Goal: Task Accomplishment & Management: Use online tool/utility

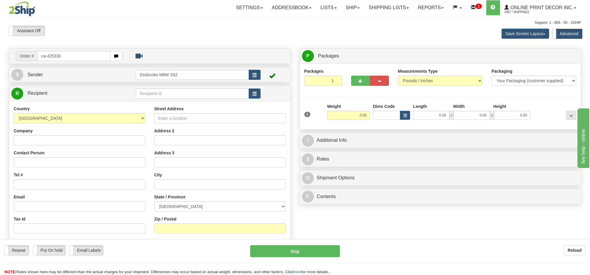
type input "ca-425330"
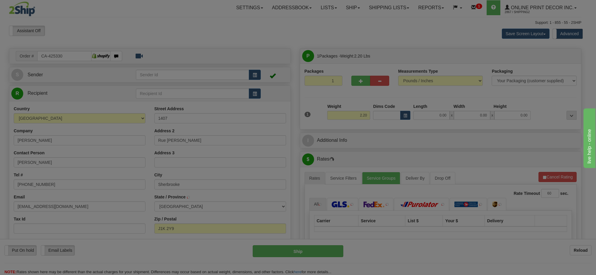
type input "SHERBROOKE"
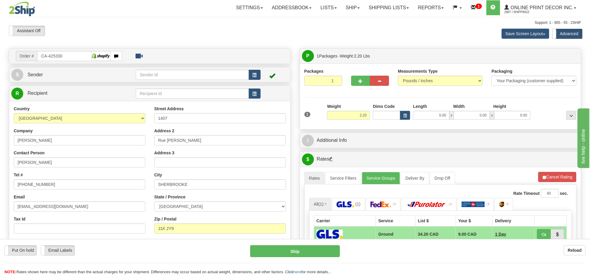
click at [346, 110] on div "Weight 2.20" at bounding box center [348, 111] width 43 height 16
click at [354, 118] on input "2.20" at bounding box center [348, 115] width 43 height 9
click at [355, 116] on input "2.20" at bounding box center [348, 115] width 43 height 9
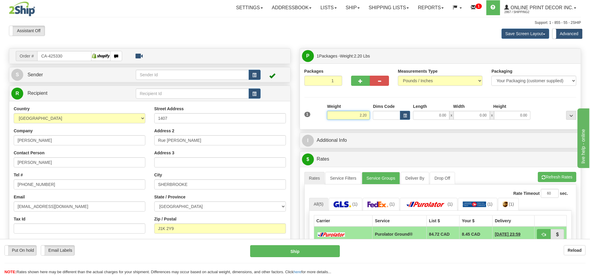
click at [359, 114] on input "2.20" at bounding box center [348, 115] width 43 height 9
click at [360, 114] on input "2.20" at bounding box center [348, 115] width 43 height 9
type input "6"
type input "5.00"
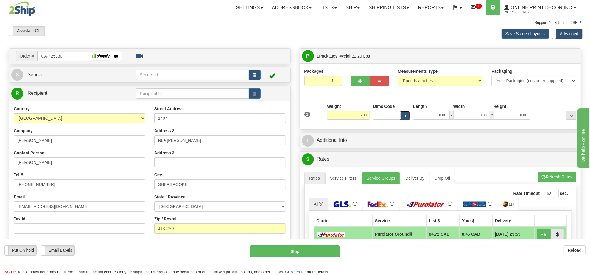
click at [402, 117] on button "button" at bounding box center [405, 115] width 10 height 9
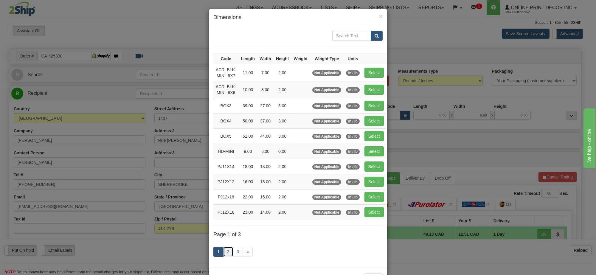
click at [225, 257] on link "2" at bounding box center [228, 252] width 10 height 10
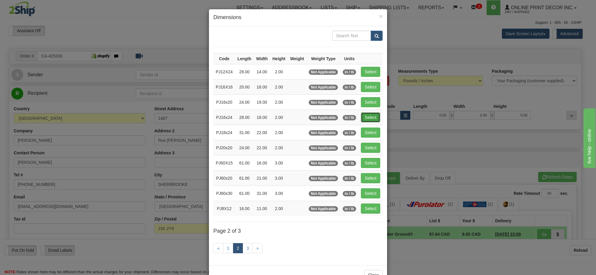
click at [363, 114] on button "Select" at bounding box center [370, 117] width 19 height 10
type input "PJ16x24"
type input "28.00"
type input "18.00"
type input "2.00"
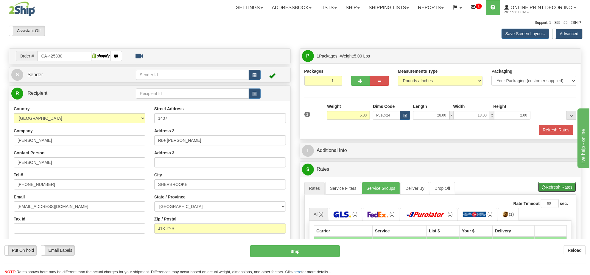
click at [553, 185] on button "Refresh Rates" at bounding box center [557, 187] width 38 height 10
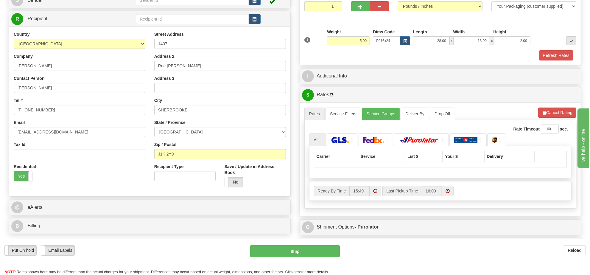
scroll to position [112, 0]
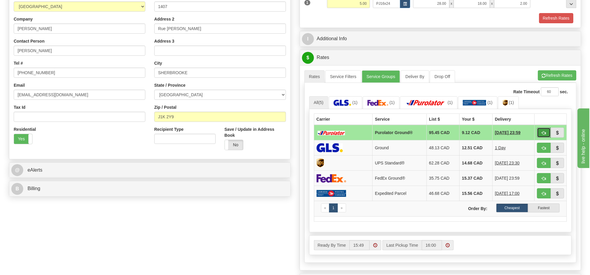
click at [543, 135] on span "button" at bounding box center [544, 133] width 4 height 4
type input "260"
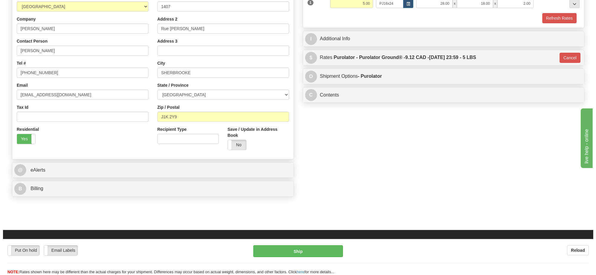
scroll to position [74, 0]
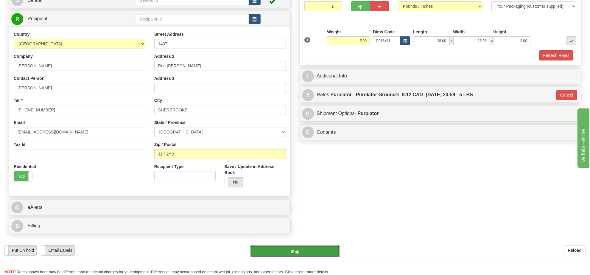
click at [312, 248] on button "Ship" at bounding box center [294, 251] width 89 height 12
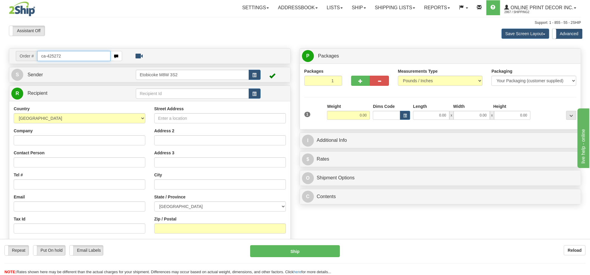
type input "ca-425272"
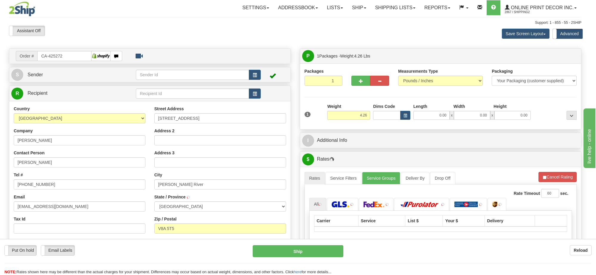
type input "[PERSON_NAME] RIVER"
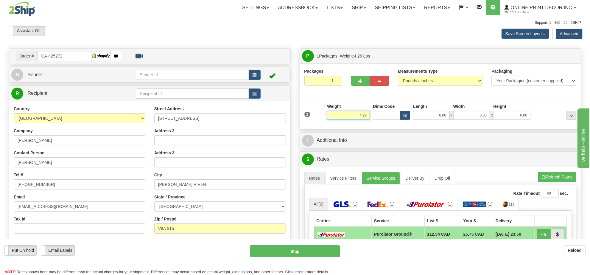
click at [362, 118] on input "4.26" at bounding box center [348, 115] width 43 height 9
click at [405, 115] on span "button" at bounding box center [405, 115] width 4 height 3
type input "5.00"
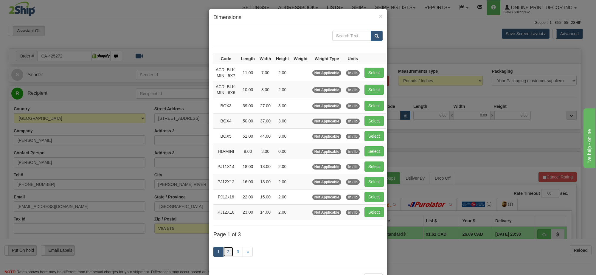
click at [223, 255] on link "2" at bounding box center [228, 252] width 10 height 10
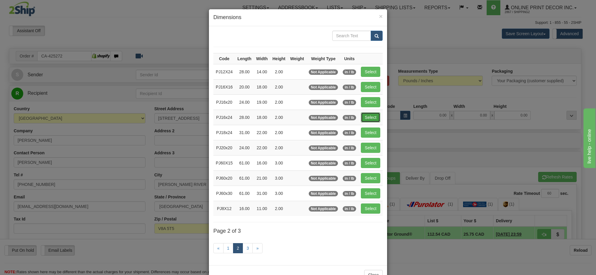
click at [371, 117] on button "Select" at bounding box center [370, 117] width 19 height 10
type input "PJ16x24"
type input "28.00"
type input "18.00"
type input "2.00"
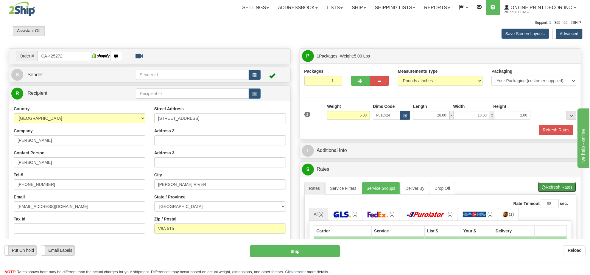
click at [558, 188] on button "Refresh Rates" at bounding box center [557, 187] width 38 height 10
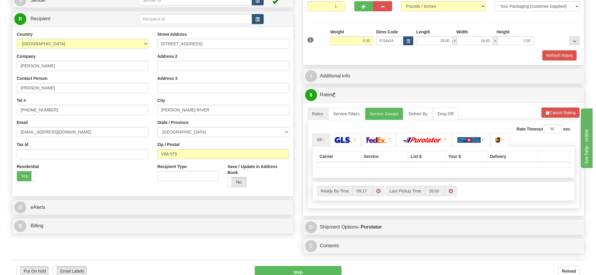
scroll to position [112, 0]
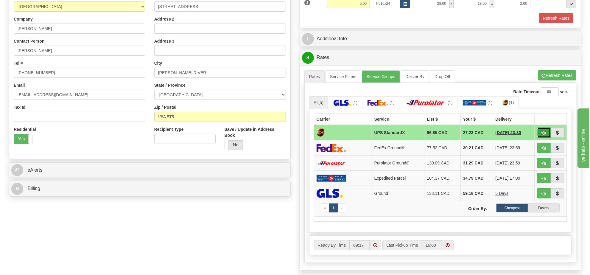
drag, startPoint x: 537, startPoint y: 135, endPoint x: 542, endPoint y: 134, distance: 5.4
click at [542, 134] on span "button" at bounding box center [544, 133] width 4 height 4
type input "11"
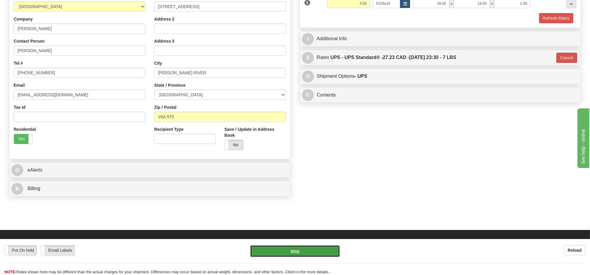
click at [294, 250] on button "Ship" at bounding box center [294, 251] width 89 height 12
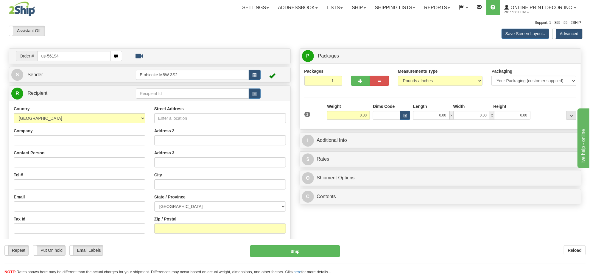
type input "us-56194"
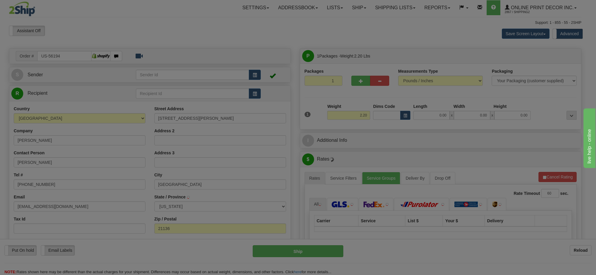
type input "REISTERSTOWN"
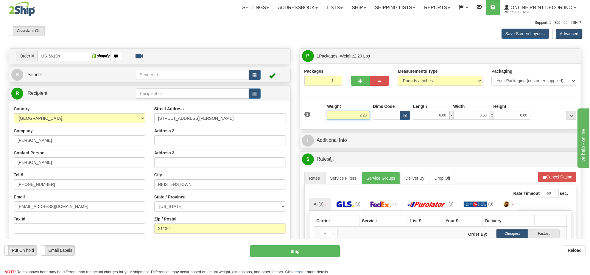
click at [361, 113] on input "2.20" at bounding box center [348, 115] width 43 height 9
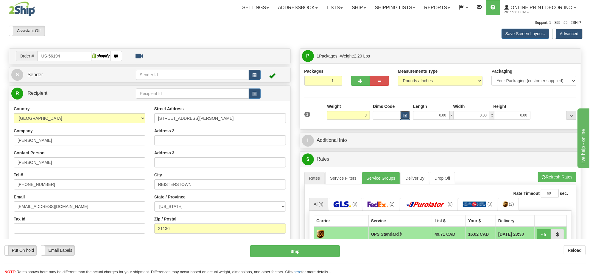
click at [404, 115] on span "button" at bounding box center [405, 115] width 4 height 3
type input "3.00"
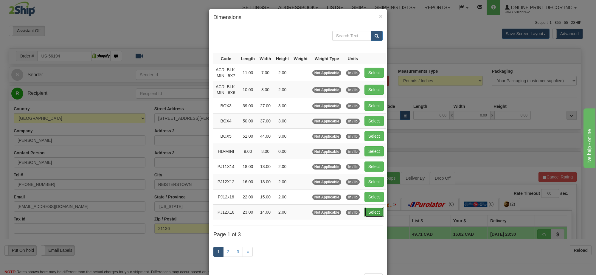
click at [376, 213] on button "Select" at bounding box center [373, 212] width 19 height 10
type input "PJ12X18"
type input "23.00"
type input "14.00"
type input "2.00"
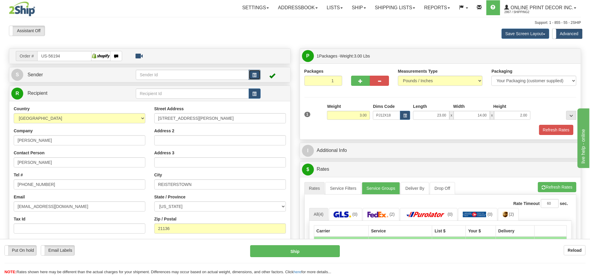
click at [256, 72] on button "button" at bounding box center [255, 75] width 12 height 10
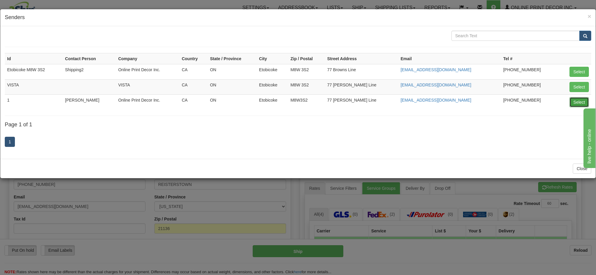
click at [574, 103] on button "Select" at bounding box center [578, 102] width 19 height 10
type input "1"
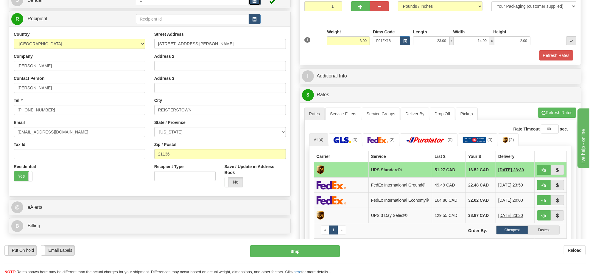
scroll to position [112, 0]
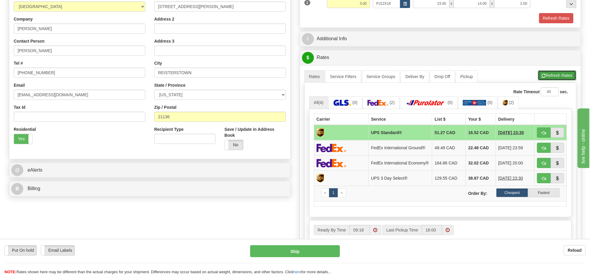
click at [551, 76] on button "Refresh Rates" at bounding box center [557, 75] width 38 height 10
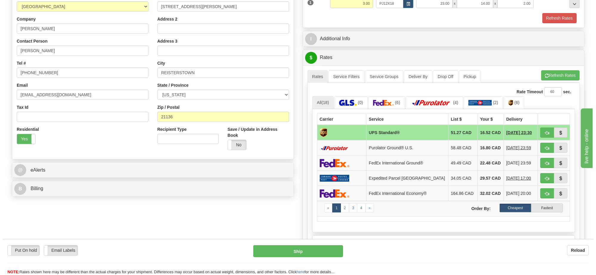
scroll to position [74, 0]
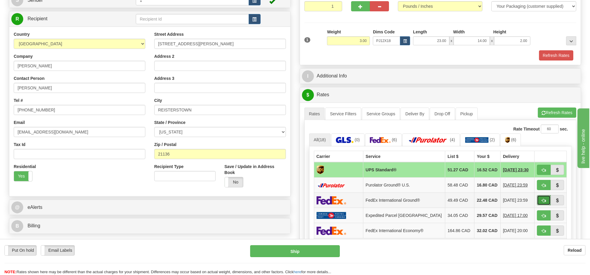
click at [544, 202] on span "button" at bounding box center [544, 201] width 4 height 4
type input "92"
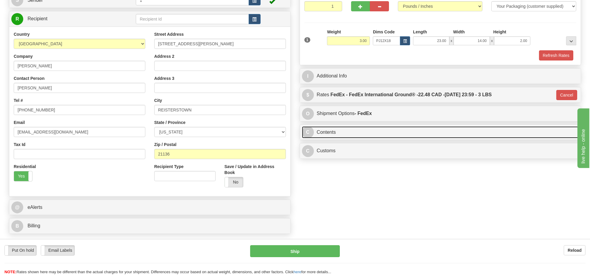
click at [364, 134] on link "C Contents" at bounding box center [440, 132] width 277 height 12
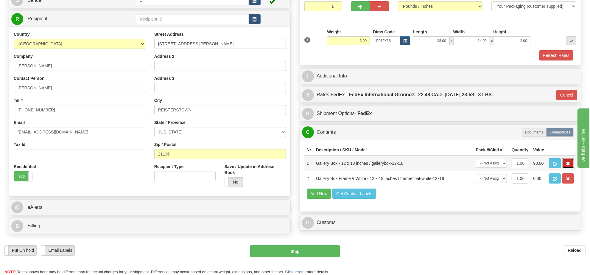
click at [568, 166] on span "button" at bounding box center [568, 164] width 4 height 4
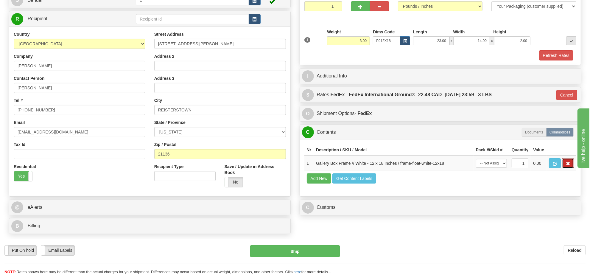
click at [568, 166] on span "button" at bounding box center [568, 164] width 4 height 4
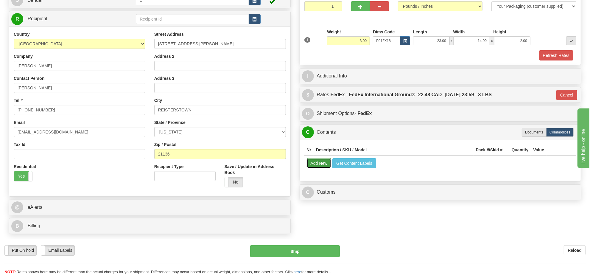
click at [316, 165] on button "Add New" at bounding box center [319, 163] width 25 height 10
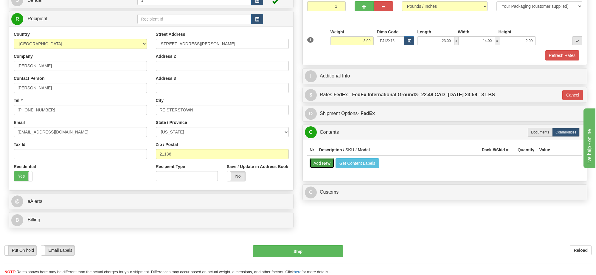
select select
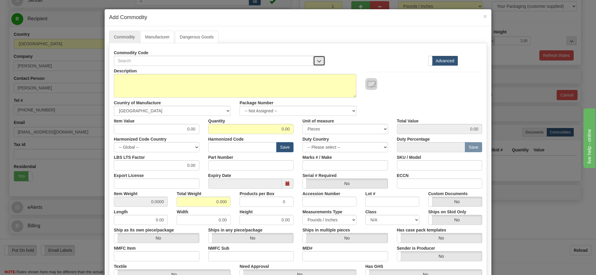
click at [321, 59] on button "button" at bounding box center [319, 61] width 12 height 10
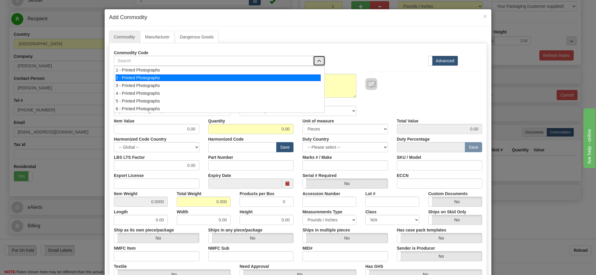
click at [269, 80] on div "2 - Printed Photographs" at bounding box center [218, 77] width 205 height 7
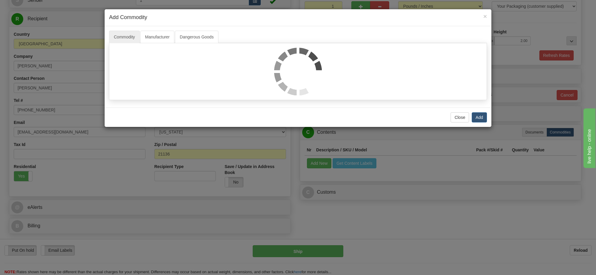
select select "1"
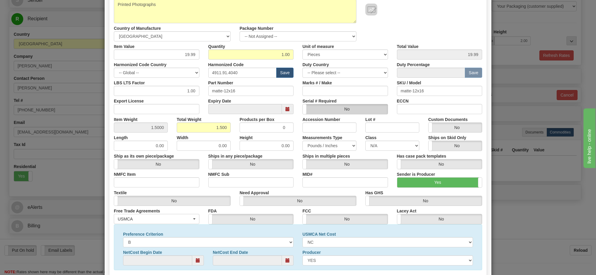
scroll to position [0, 0]
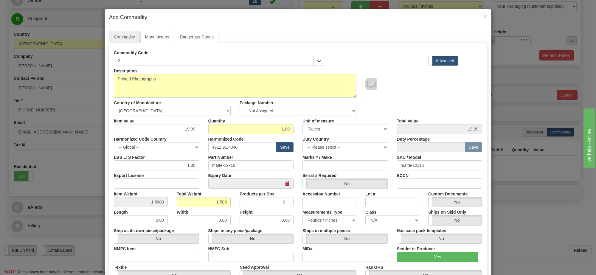
click at [319, 105] on div "Package Number -- Not Assigned -- Item 1" at bounding box center [298, 107] width 126 height 18
click at [319, 111] on select "-- Not Assigned -- Item 1" at bounding box center [298, 111] width 117 height 10
select select "0"
click at [240, 106] on select "-- Not Assigned -- Item 1" at bounding box center [298, 111] width 117 height 10
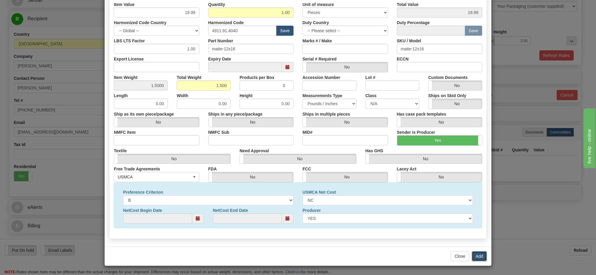
click at [481, 255] on button "Add" at bounding box center [479, 256] width 15 height 10
select select
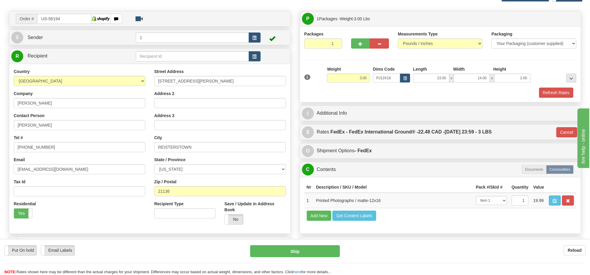
scroll to position [201, 0]
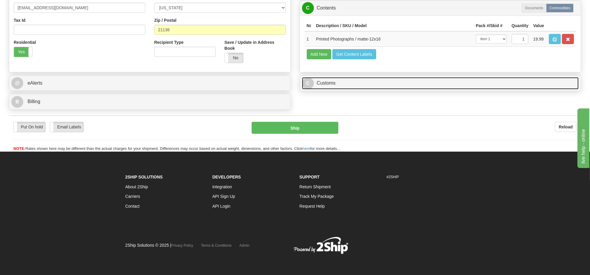
click at [343, 89] on link "C Customs" at bounding box center [440, 83] width 277 height 12
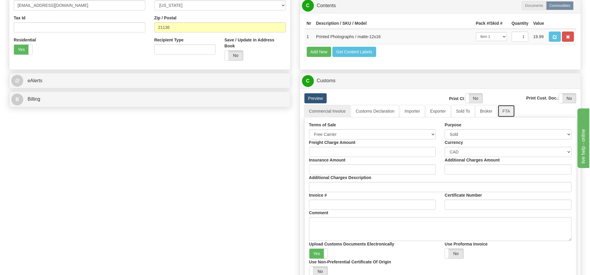
click at [498, 117] on link "FTA" at bounding box center [506, 111] width 17 height 13
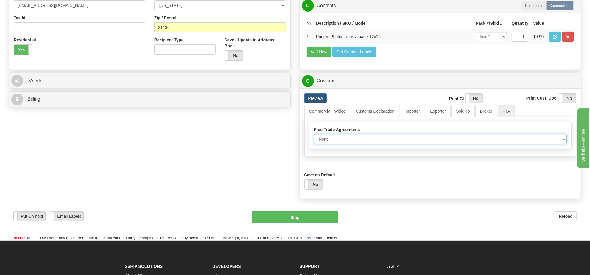
drag, startPoint x: 362, startPoint y: 153, endPoint x: 359, endPoint y: 158, distance: 6.0
click at [362, 144] on select "None Other USMCA CETA CUKTCA" at bounding box center [440, 139] width 253 height 10
select select "1"
click at [314, 144] on select "None Other USMCA CETA CUKTCA" at bounding box center [440, 139] width 253 height 10
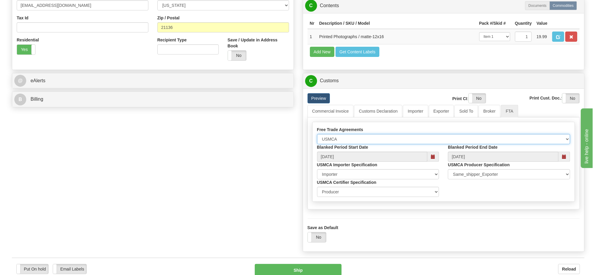
scroll to position [276, 0]
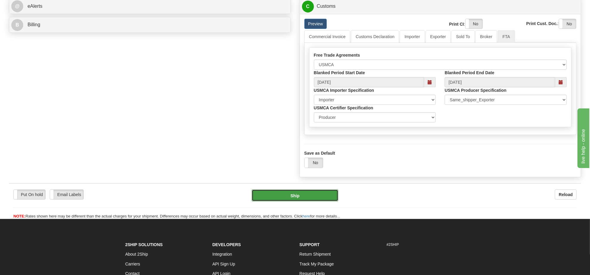
click at [322, 201] on button "Ship" at bounding box center [295, 195] width 86 height 12
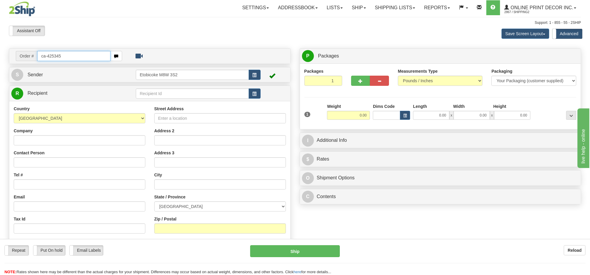
type input "ca-425345"
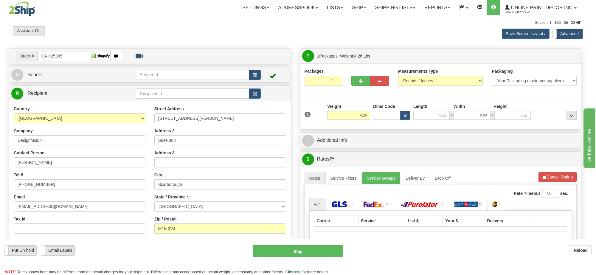
type input "SCARBOROUGH"
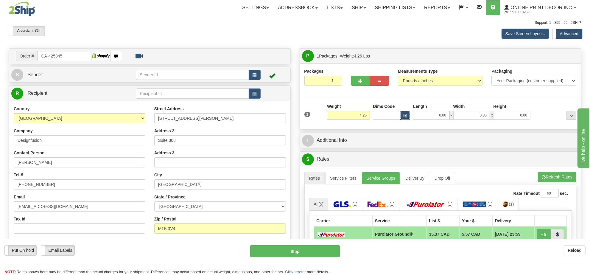
click at [406, 116] on span "button" at bounding box center [405, 115] width 4 height 3
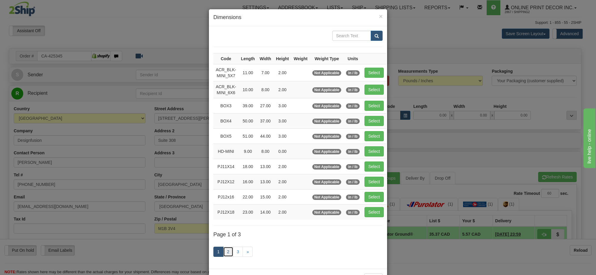
click at [225, 251] on link "2" at bounding box center [228, 252] width 10 height 10
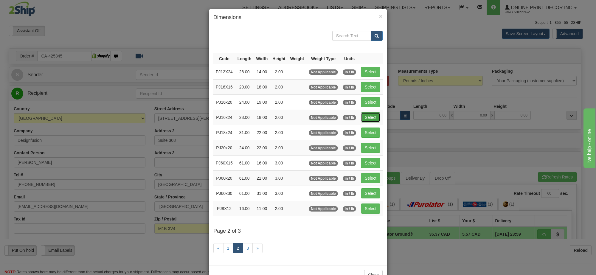
click at [372, 116] on button "Select" at bounding box center [370, 117] width 19 height 10
type input "PJ16x24"
type input "28.00"
type input "18.00"
type input "2.00"
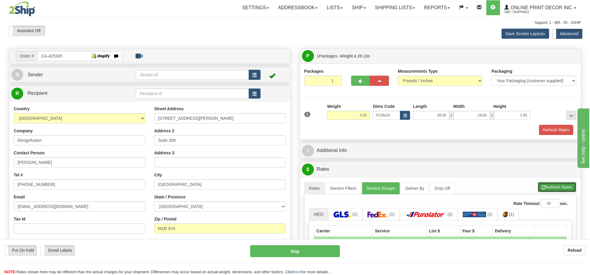
click at [563, 190] on button "Refresh Rates" at bounding box center [557, 187] width 38 height 10
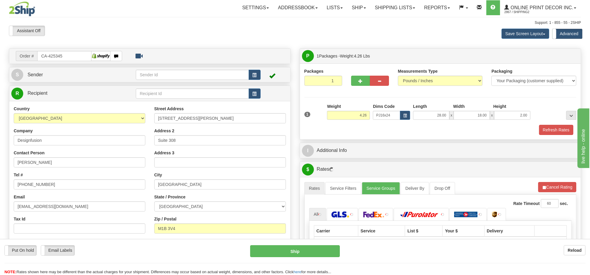
scroll to position [74, 0]
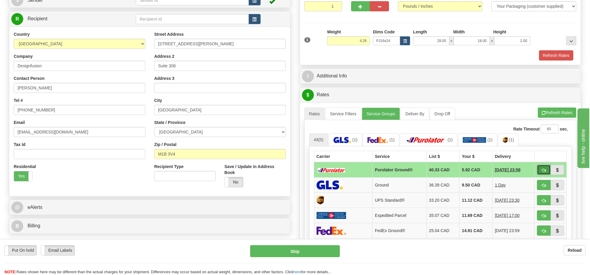
click at [540, 173] on button "button" at bounding box center [544, 170] width 14 height 10
type input "260"
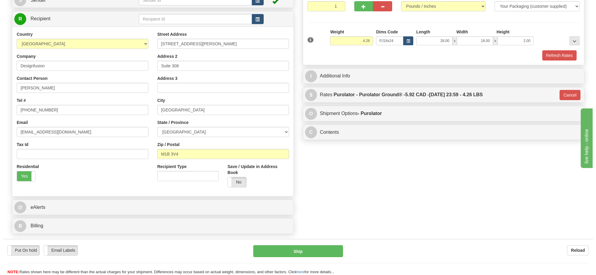
scroll to position [37, 0]
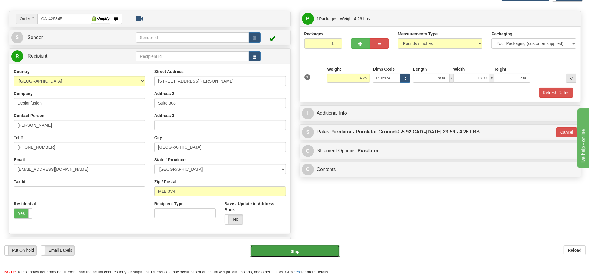
click at [332, 252] on button "Ship" at bounding box center [294, 251] width 89 height 12
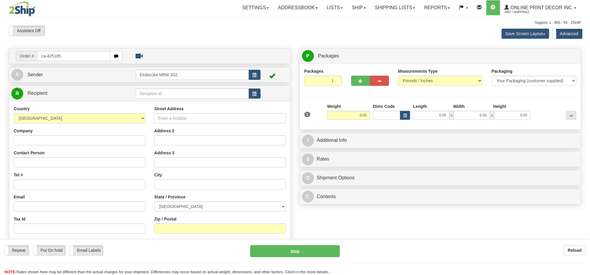
type input "ca-425185"
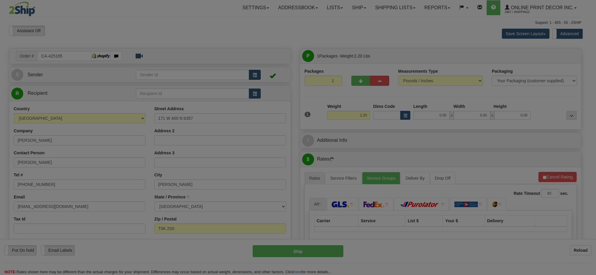
type input "RAYMOND"
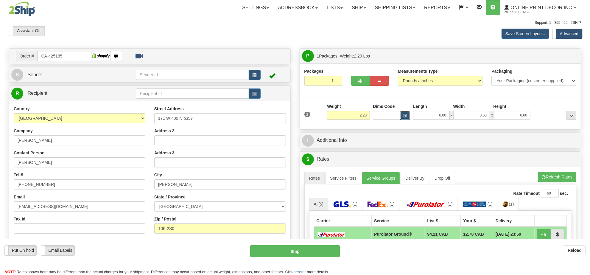
click at [402, 114] on button "button" at bounding box center [405, 115] width 10 height 9
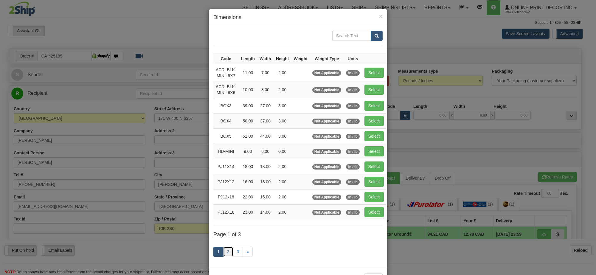
click at [225, 254] on link "2" at bounding box center [228, 252] width 10 height 10
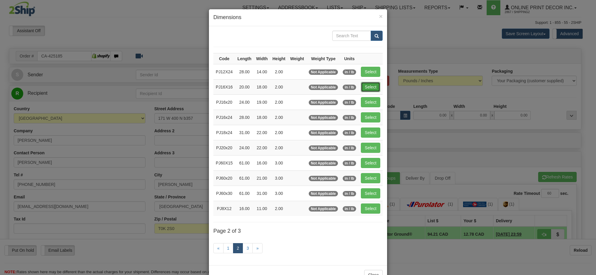
click at [372, 88] on button "Select" at bounding box center [370, 87] width 19 height 10
type input "PJ16X16"
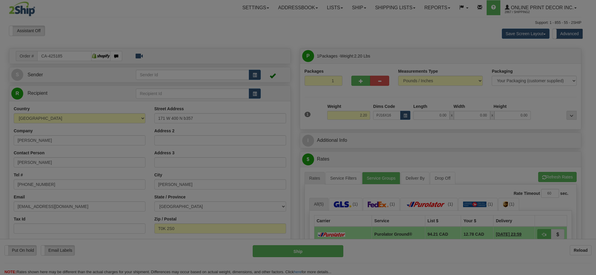
type input "20.00"
type input "18.00"
type input "2.00"
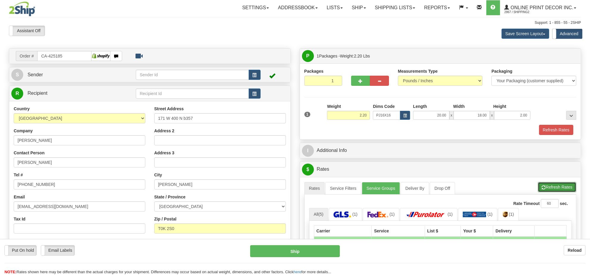
click at [558, 187] on button "Refresh Rates" at bounding box center [557, 187] width 38 height 10
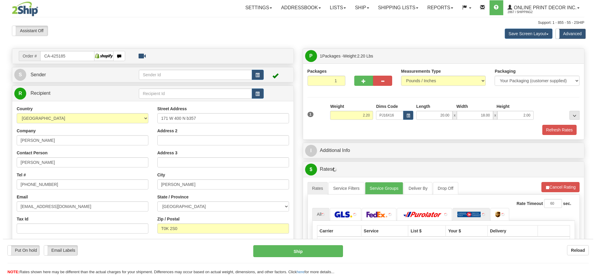
scroll to position [74, 0]
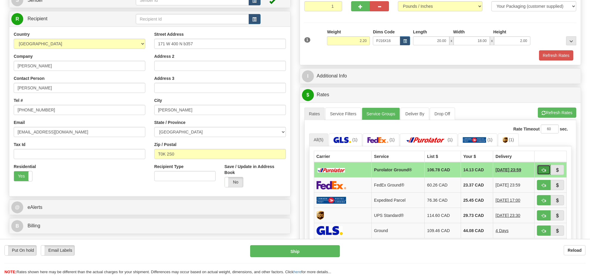
click at [543, 172] on span "button" at bounding box center [544, 170] width 4 height 4
type input "260"
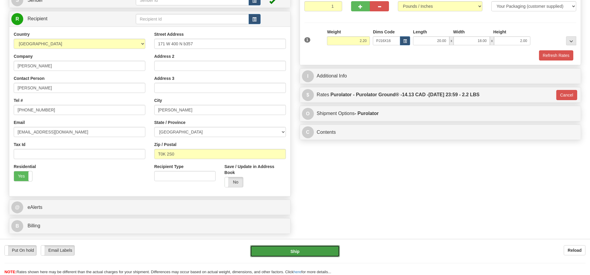
click at [297, 249] on button "Ship" at bounding box center [294, 251] width 89 height 12
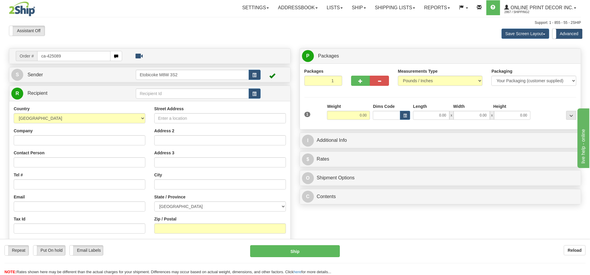
type input "ca-425089"
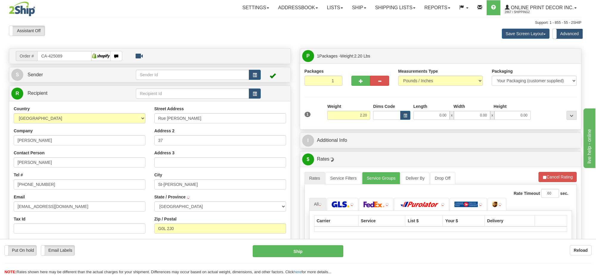
type input "SAINT-[PERSON_NAME]"
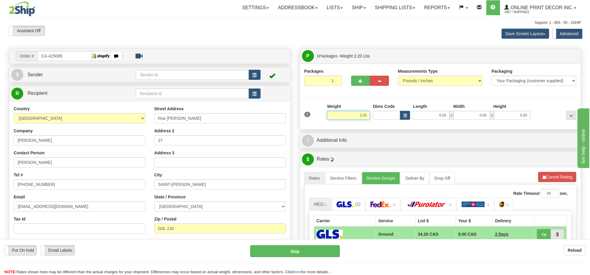
click at [356, 117] on input "2.20" at bounding box center [348, 115] width 43 height 9
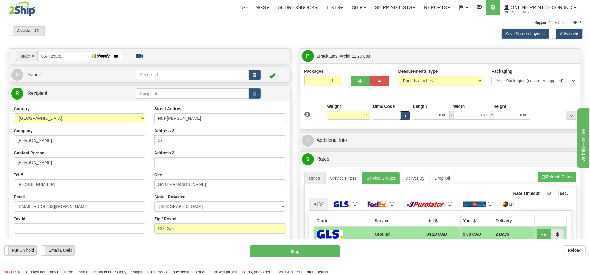
type input "8.00"
click at [408, 115] on button "button" at bounding box center [405, 115] width 10 height 9
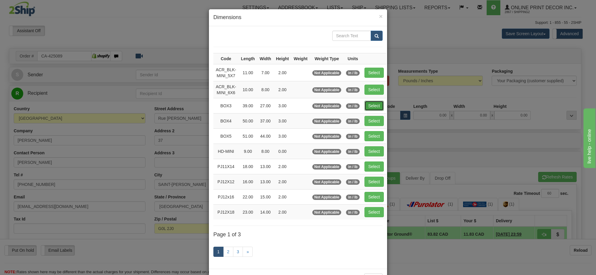
click at [373, 108] on button "Select" at bounding box center [373, 106] width 19 height 10
type input "BOX3"
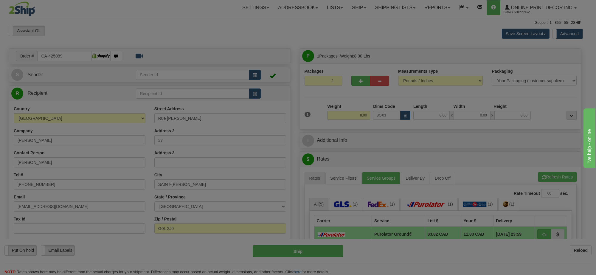
type input "39.00"
type input "27.00"
type input "3.00"
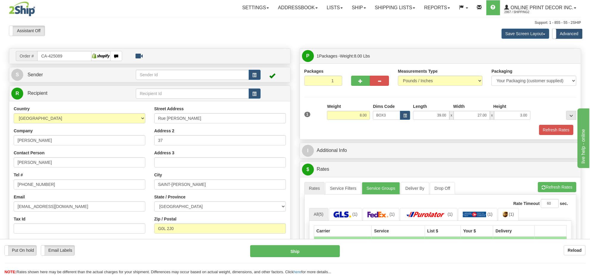
click at [564, 182] on div "A change has been made which could impact your rate estimate. To ensure the est…" at bounding box center [440, 279] width 281 height 205
click at [561, 188] on button "Refresh Rates" at bounding box center [557, 187] width 38 height 10
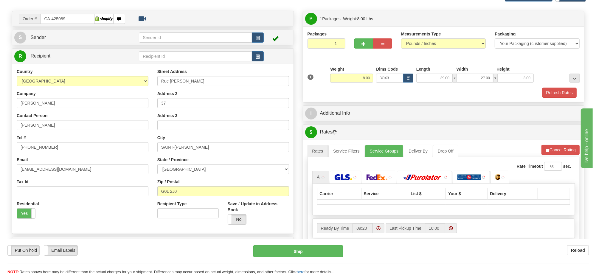
scroll to position [74, 0]
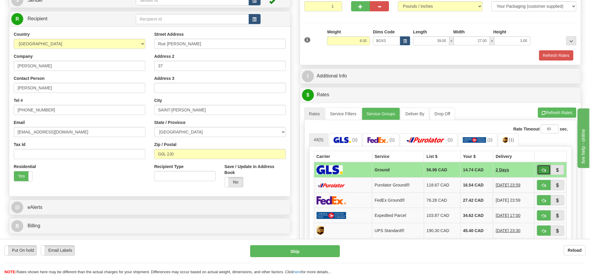
click at [542, 172] on span "button" at bounding box center [544, 170] width 4 height 4
type input "1"
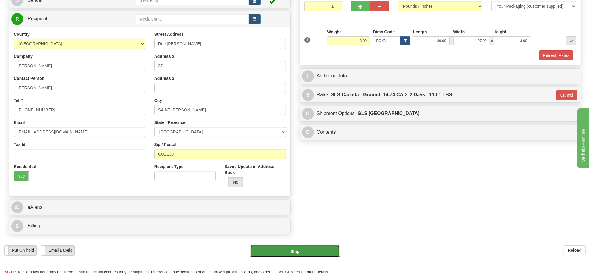
click at [306, 251] on button "Ship" at bounding box center [294, 251] width 89 height 12
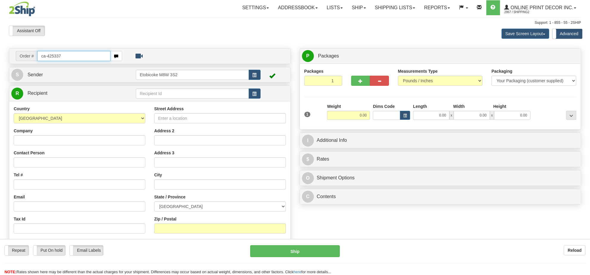
type input "ca-425337"
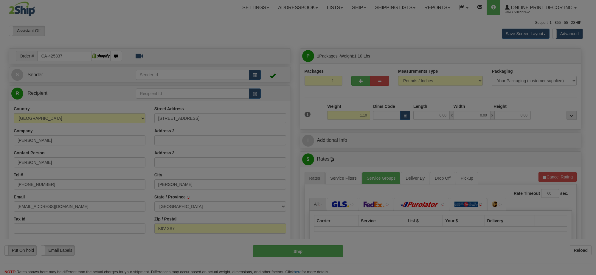
type input "[PERSON_NAME]"
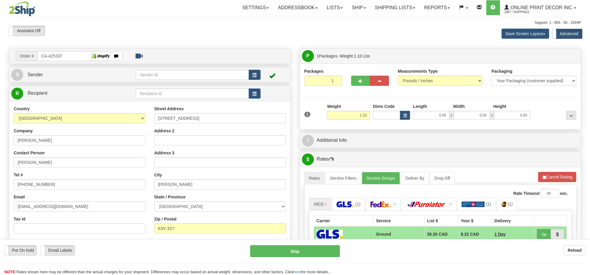
drag, startPoint x: 357, startPoint y: 110, endPoint x: 355, endPoint y: 115, distance: 5.5
click at [356, 110] on div "Weight 1.10" at bounding box center [348, 111] width 43 height 16
click at [355, 115] on input "1.10" at bounding box center [348, 115] width 43 height 9
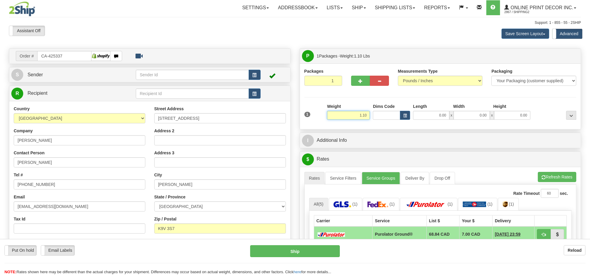
click at [355, 116] on input "1.10" at bounding box center [348, 115] width 43 height 9
type input "3"
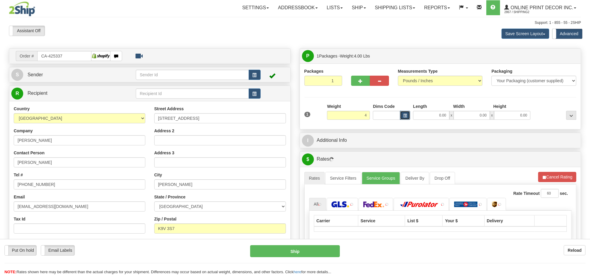
type input "4.00"
click at [410, 115] on button "button" at bounding box center [405, 115] width 10 height 9
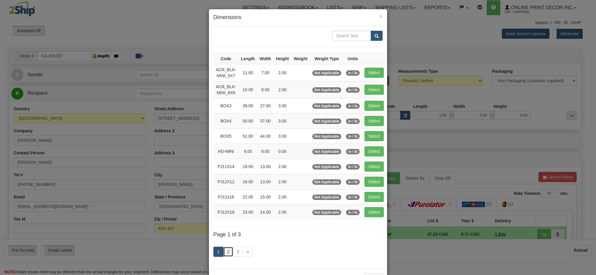
click at [223, 255] on link "2" at bounding box center [228, 252] width 10 height 10
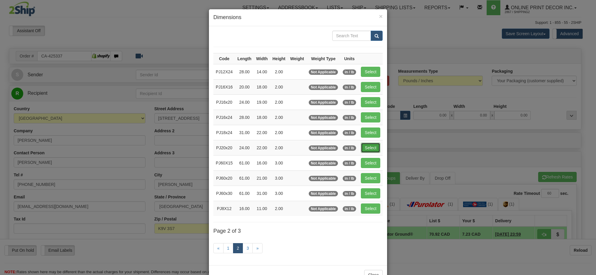
drag, startPoint x: 367, startPoint y: 151, endPoint x: 384, endPoint y: 152, distance: 17.3
click at [367, 151] on button "Select" at bounding box center [370, 148] width 19 height 10
type input "PJ20x20"
type input "24.00"
type input "22.00"
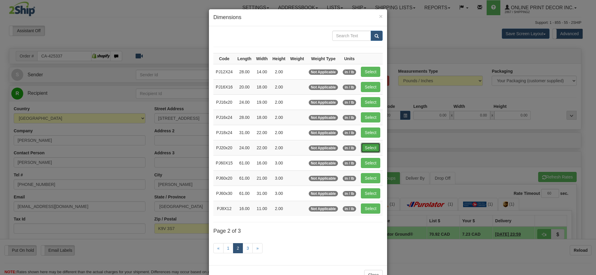
type input "2.00"
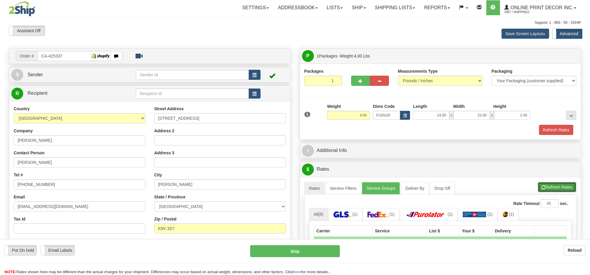
click at [555, 188] on button "Refresh Rates" at bounding box center [557, 187] width 38 height 10
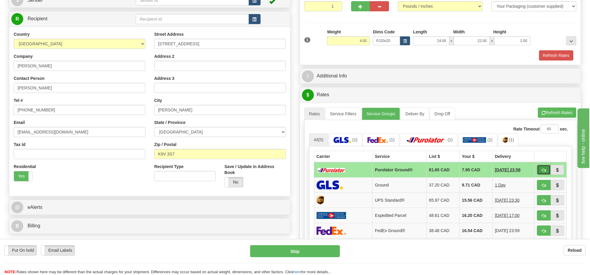
click at [541, 172] on button "button" at bounding box center [544, 170] width 14 height 10
type input "260"
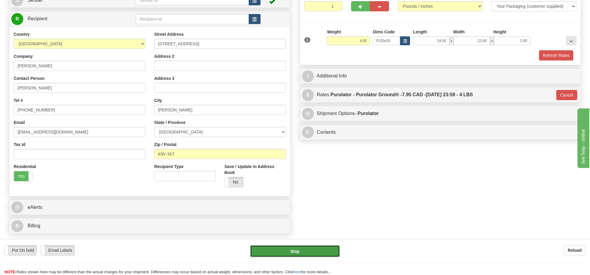
click at [325, 251] on button "Ship" at bounding box center [294, 251] width 89 height 12
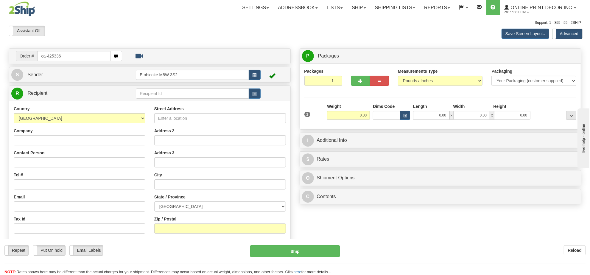
type input "ca-425336"
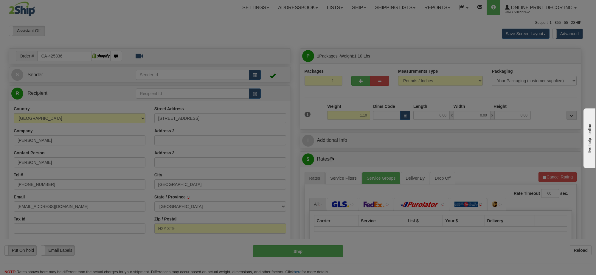
type input "MONTREAL"
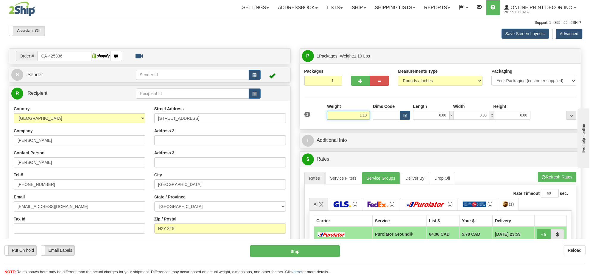
click at [343, 118] on input "1.10" at bounding box center [348, 115] width 43 height 9
click at [344, 118] on input "1.10" at bounding box center [348, 115] width 43 height 9
click at [347, 119] on input "1.10" at bounding box center [348, 115] width 43 height 9
type input "2.00"
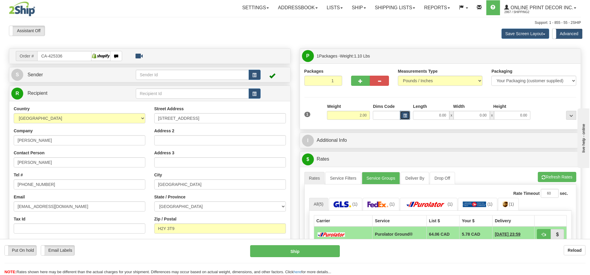
click at [406, 114] on span "button" at bounding box center [405, 115] width 4 height 3
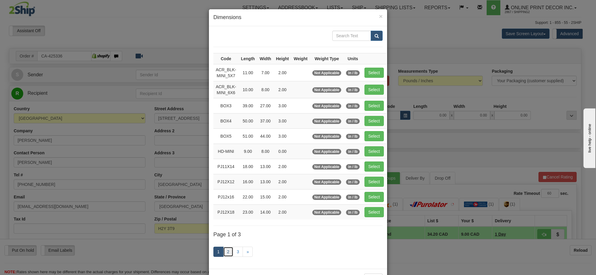
click at [224, 253] on link "2" at bounding box center [228, 252] width 10 height 10
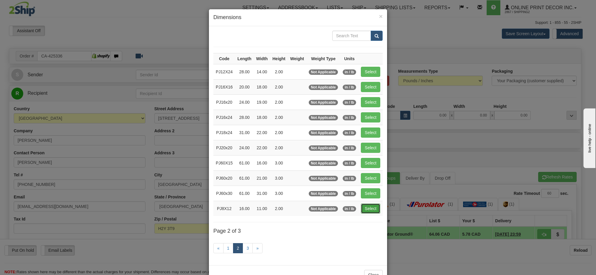
click at [365, 209] on button "Select" at bounding box center [370, 208] width 19 height 10
type input "PJ8X12"
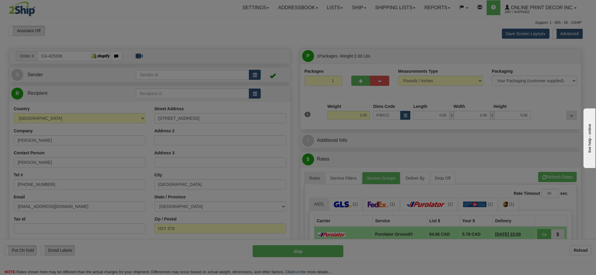
type input "16.00"
type input "11.00"
type input "2.00"
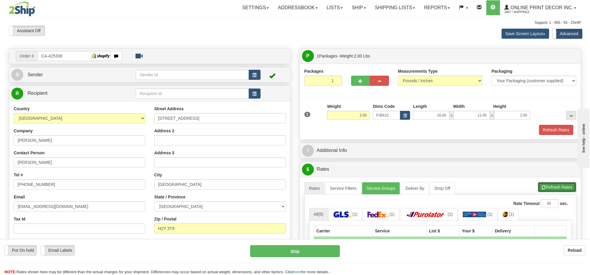
click at [546, 187] on button "Refresh Rates" at bounding box center [557, 187] width 38 height 10
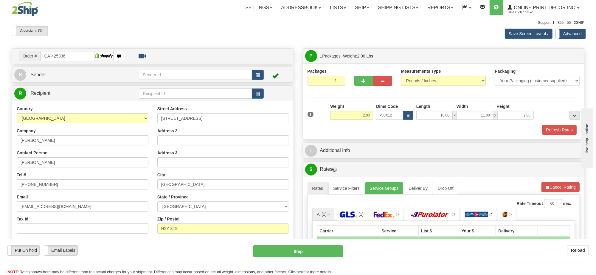
scroll to position [74, 0]
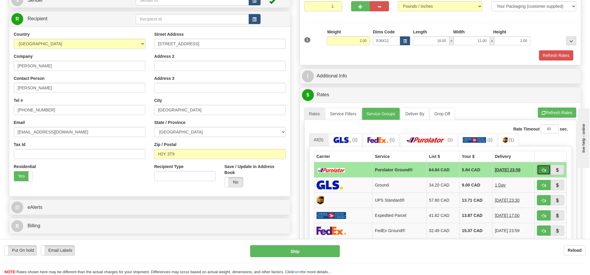
click at [540, 170] on button "button" at bounding box center [544, 170] width 14 height 10
type input "260"
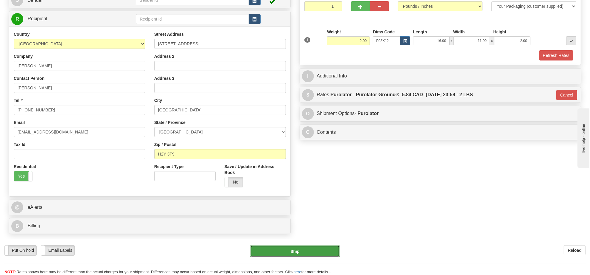
click at [317, 251] on button "Ship" at bounding box center [294, 251] width 89 height 12
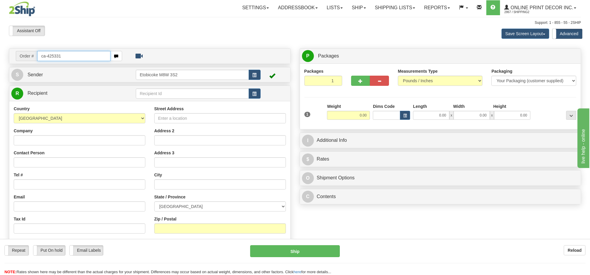
type input "ca-425331"
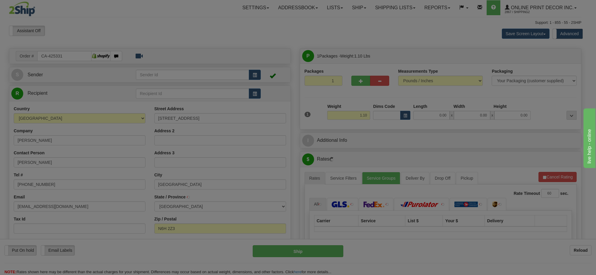
type input "[GEOGRAPHIC_DATA]"
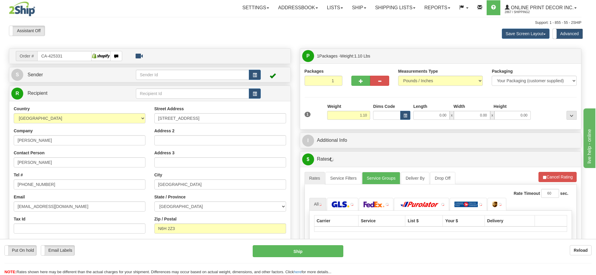
click at [363, 118] on div at bounding box center [298, 137] width 596 height 275
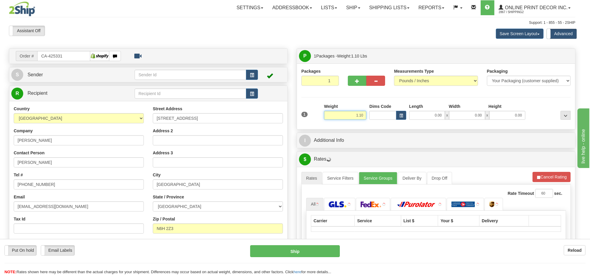
click at [363, 118] on input "1.10" at bounding box center [345, 115] width 42 height 9
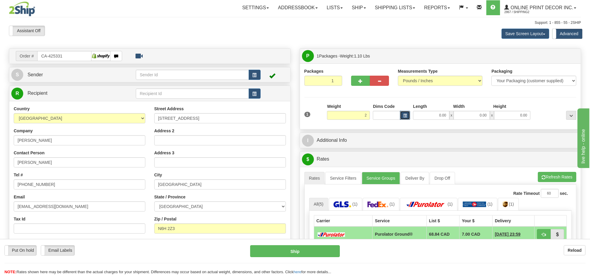
type input "2.00"
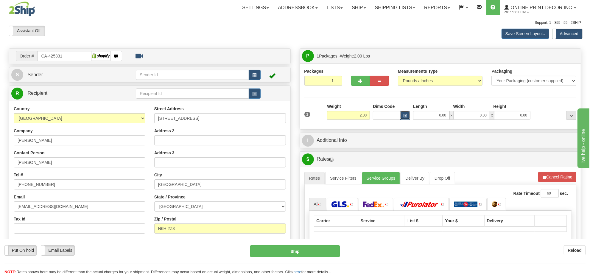
click at [401, 115] on button "button" at bounding box center [405, 115] width 10 height 9
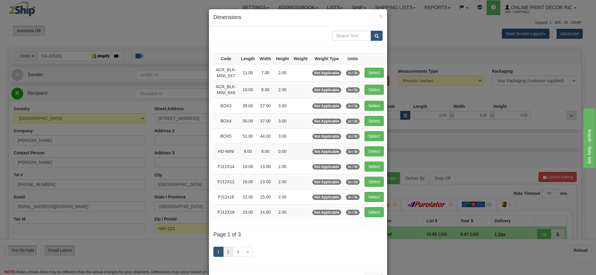
drag, startPoint x: 220, startPoint y: 259, endPoint x: 226, endPoint y: 254, distance: 6.8
click at [220, 257] on link "1" at bounding box center [218, 252] width 10 height 10
click at [226, 254] on link "2" at bounding box center [228, 252] width 10 height 10
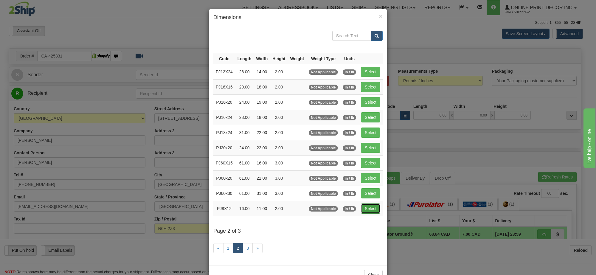
click at [365, 214] on button "Select" at bounding box center [370, 208] width 19 height 10
type input "PJ8X12"
type input "16.00"
type input "11.00"
type input "2.00"
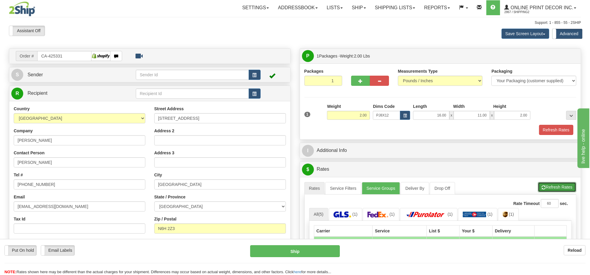
click at [551, 190] on button "Refresh Rates" at bounding box center [557, 187] width 38 height 10
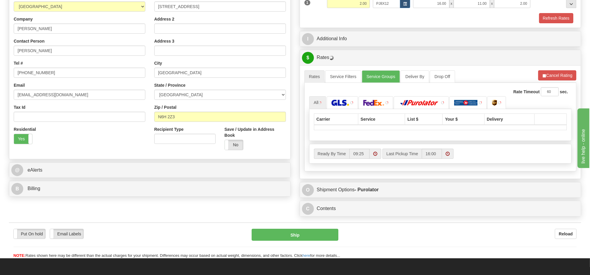
scroll to position [149, 0]
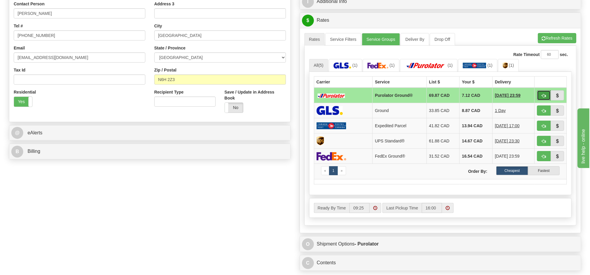
click at [542, 98] on span "button" at bounding box center [544, 96] width 4 height 4
type input "260"
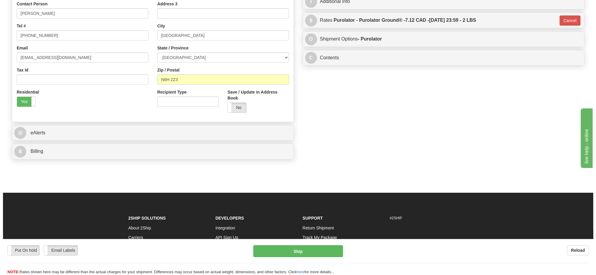
scroll to position [112, 0]
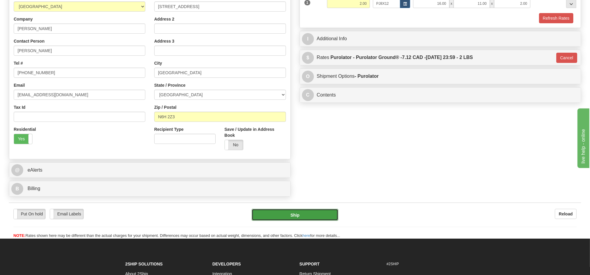
click at [308, 220] on button "Ship" at bounding box center [295, 215] width 86 height 12
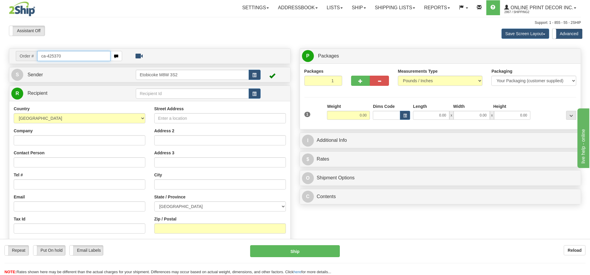
type input "ca-425370"
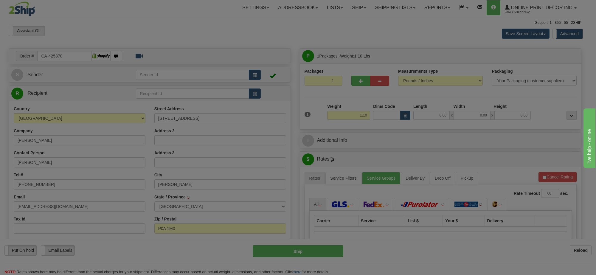
type input "[PERSON_NAME]"
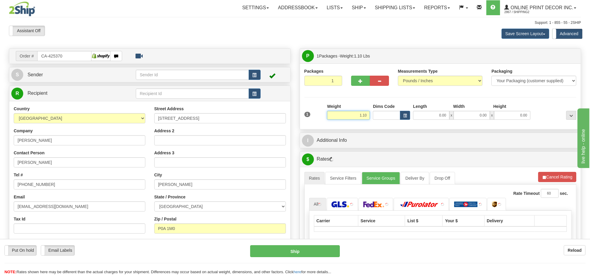
click at [358, 116] on input "1.10" at bounding box center [348, 115] width 43 height 9
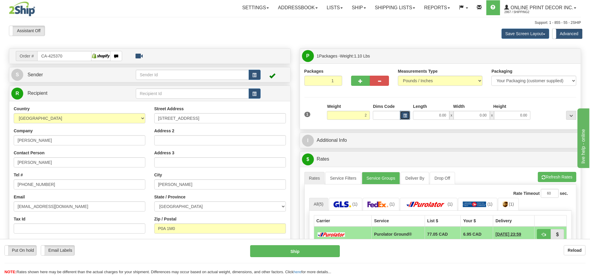
type input "2.00"
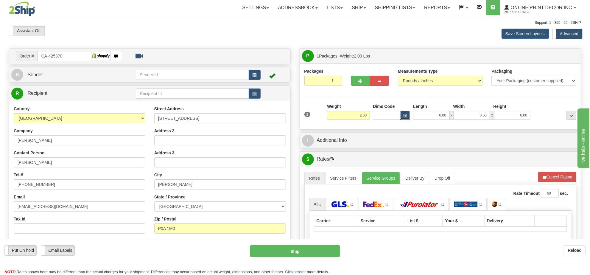
click at [408, 116] on button "button" at bounding box center [405, 115] width 10 height 9
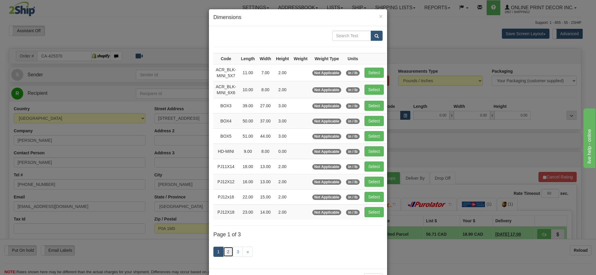
click at [224, 252] on link "2" at bounding box center [228, 252] width 10 height 10
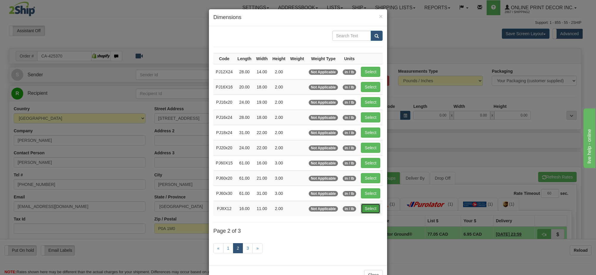
click at [376, 209] on button "Select" at bounding box center [370, 208] width 19 height 10
type input "PJ8X12"
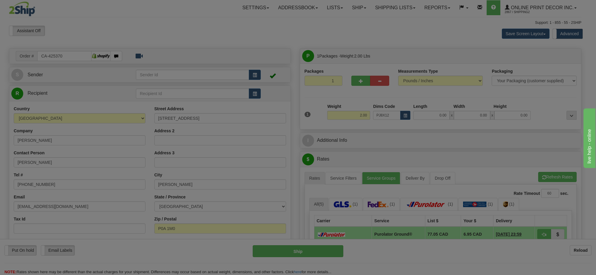
type input "16.00"
type input "11.00"
type input "2.00"
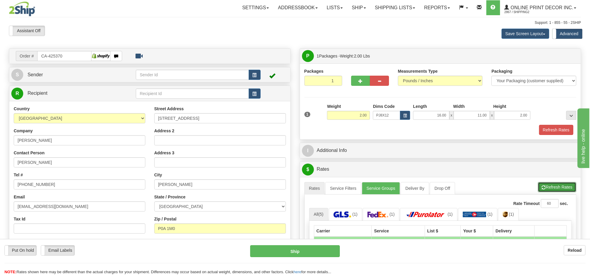
click at [557, 185] on button "Refresh Rates" at bounding box center [557, 187] width 38 height 10
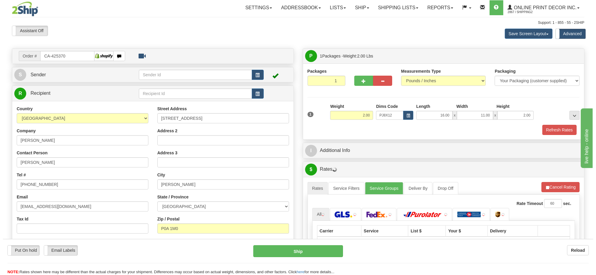
scroll to position [74, 0]
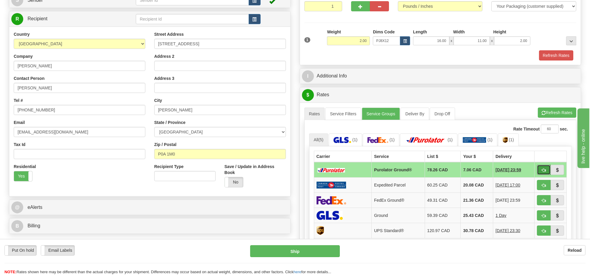
drag, startPoint x: 537, startPoint y: 161, endPoint x: 544, endPoint y: 171, distance: 11.5
click at [544, 171] on span "button" at bounding box center [544, 170] width 4 height 4
type input "260"
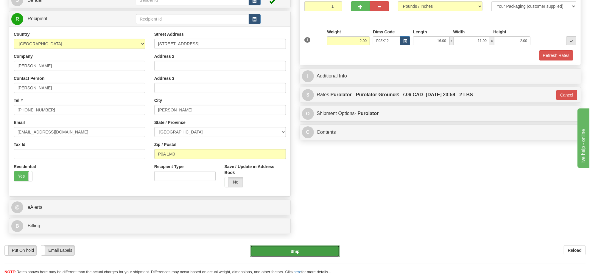
click at [307, 253] on button "Ship" at bounding box center [294, 251] width 89 height 12
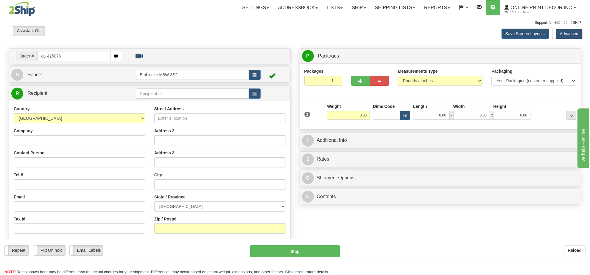
type input "ca-425076"
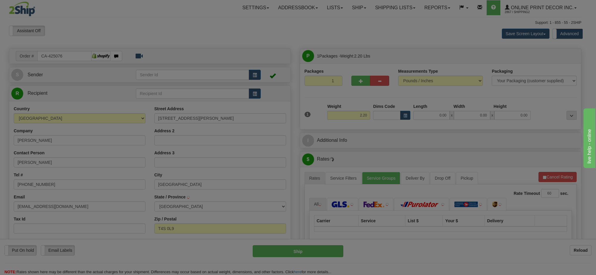
type input "SYLVAN LAKE"
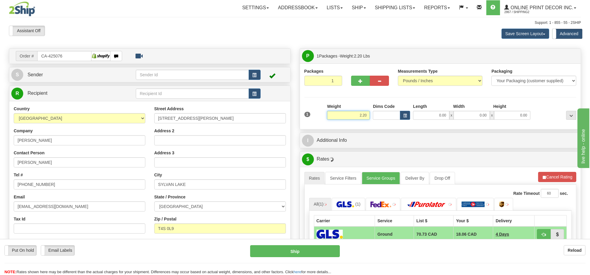
click at [365, 116] on input "2.20" at bounding box center [348, 115] width 43 height 9
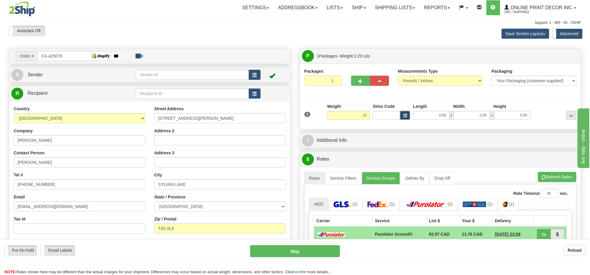
type input "12.00"
click at [401, 114] on button "button" at bounding box center [405, 115] width 10 height 9
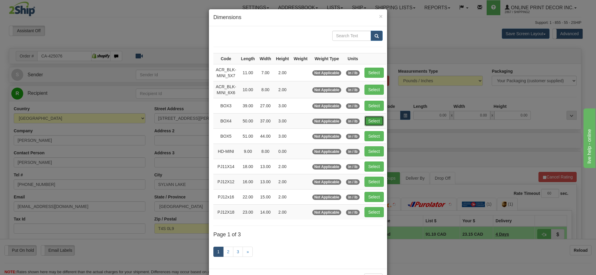
click at [370, 119] on button "Select" at bounding box center [373, 121] width 19 height 10
type input "BOX4"
type input "50.00"
type input "37.00"
type input "3.00"
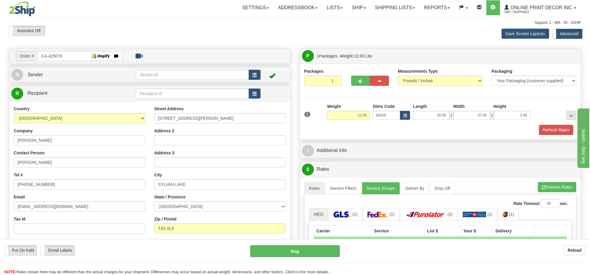
click at [358, 75] on div at bounding box center [370, 71] width 38 height 7
click at [359, 82] on span "button" at bounding box center [361, 81] width 4 height 4
radio input "true"
type input "2"
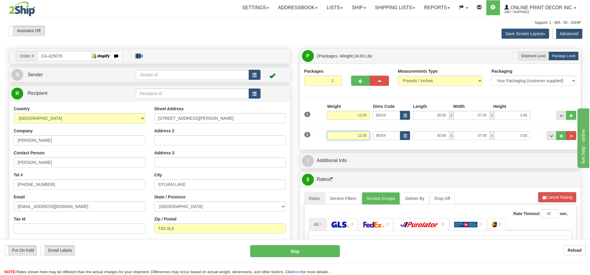
click at [361, 140] on input "12.00" at bounding box center [348, 135] width 43 height 9
drag, startPoint x: 362, startPoint y: 141, endPoint x: 366, endPoint y: 140, distance: 3.3
click at [363, 141] on div "Weight 12.00" at bounding box center [349, 137] width 46 height 13
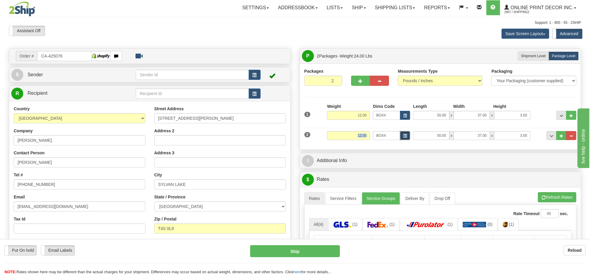
click at [407, 131] on div "2 Weight 12.00 Dims Code BOX4 Length Width x" at bounding box center [440, 135] width 275 height 20
click at [350, 135] on input "12.00" at bounding box center [348, 135] width 43 height 9
type input "3.00"
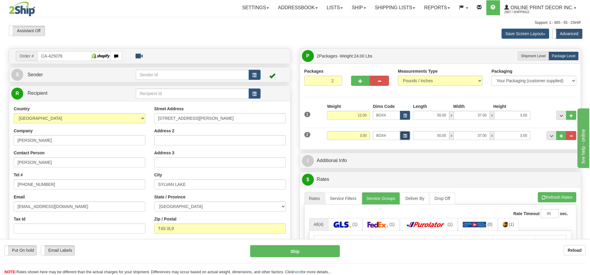
click at [402, 137] on button "button" at bounding box center [405, 135] width 10 height 9
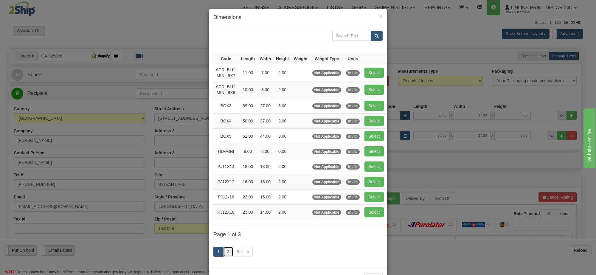
click at [226, 252] on link "2" at bounding box center [228, 252] width 10 height 10
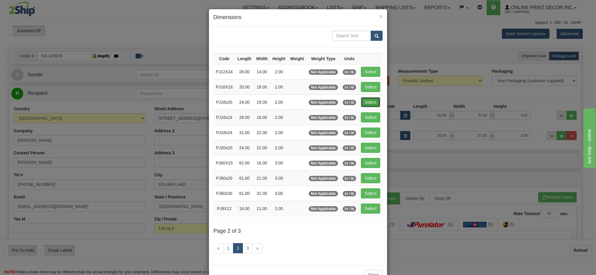
click at [364, 101] on button "Select" at bounding box center [370, 102] width 19 height 10
type input "PJ16x20"
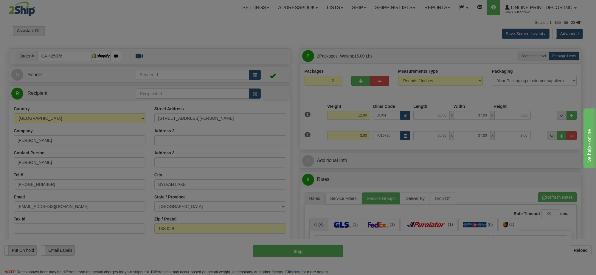
type input "24.00"
type input "19.00"
type input "2.00"
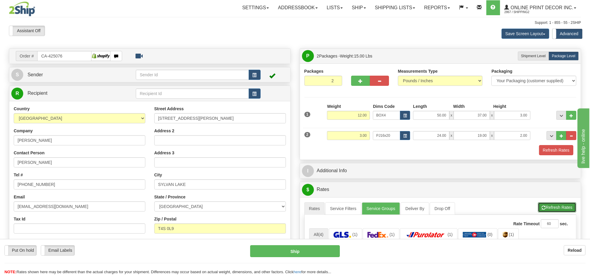
click at [562, 211] on button "Refresh Rates" at bounding box center [557, 207] width 38 height 10
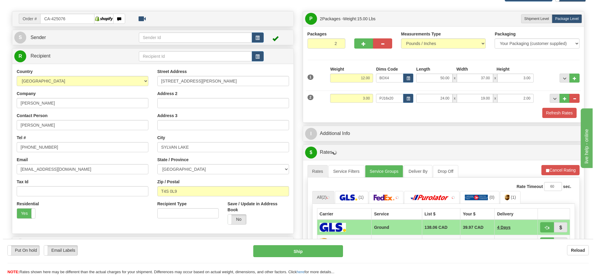
scroll to position [74, 0]
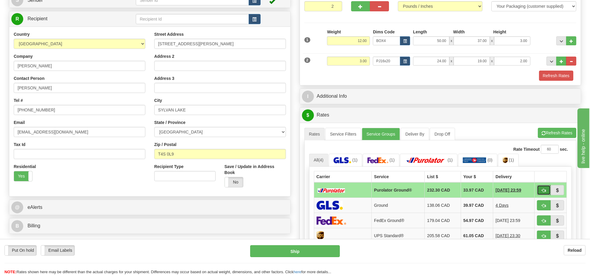
click at [541, 191] on button "button" at bounding box center [544, 190] width 14 height 10
type input "260"
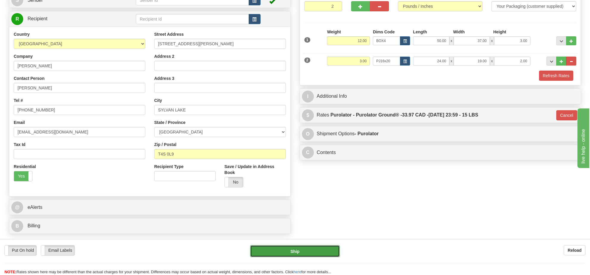
click at [282, 253] on button "Ship" at bounding box center [294, 251] width 89 height 12
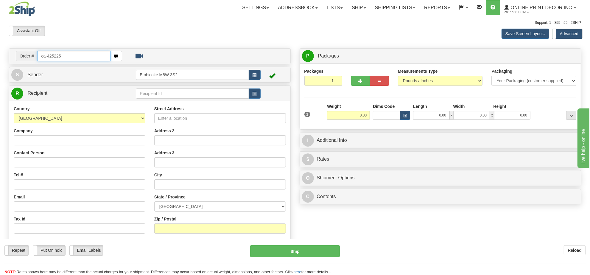
type input "ca-425225"
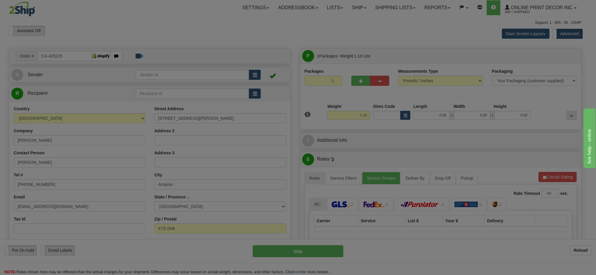
type input "ARNPRIOR"
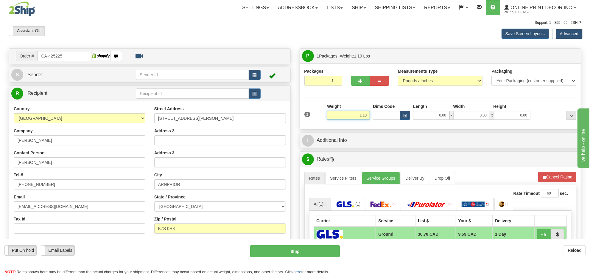
click at [355, 118] on input "1.10" at bounding box center [348, 115] width 43 height 9
click at [355, 117] on input "1.10" at bounding box center [348, 115] width 43 height 9
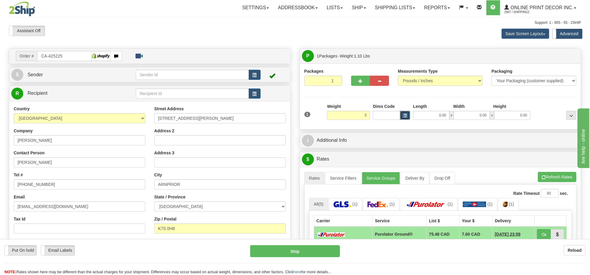
type input "5.00"
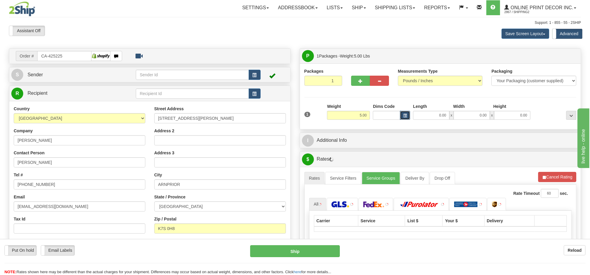
click at [404, 115] on span "button" at bounding box center [405, 115] width 4 height 3
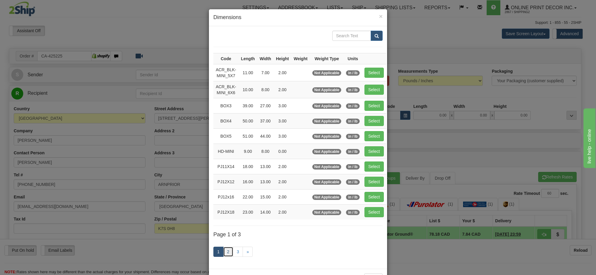
click at [227, 255] on link "2" at bounding box center [228, 252] width 10 height 10
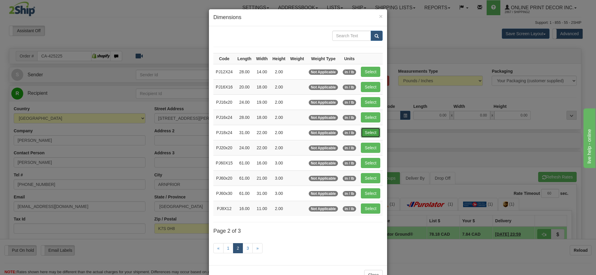
click at [370, 133] on button "Select" at bounding box center [370, 132] width 19 height 10
type input "PJ18x24"
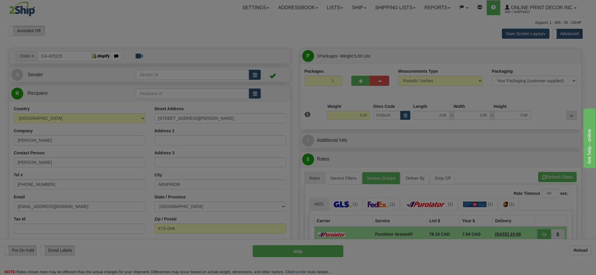
type input "31.00"
type input "22.00"
type input "2.00"
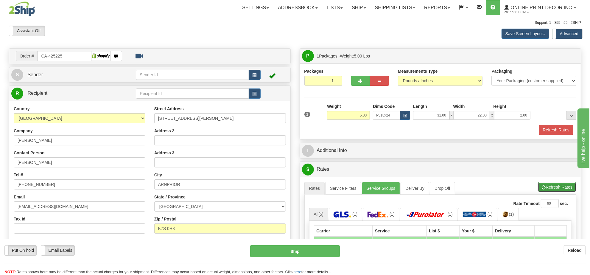
click at [551, 191] on button "Refresh Rates" at bounding box center [557, 187] width 38 height 10
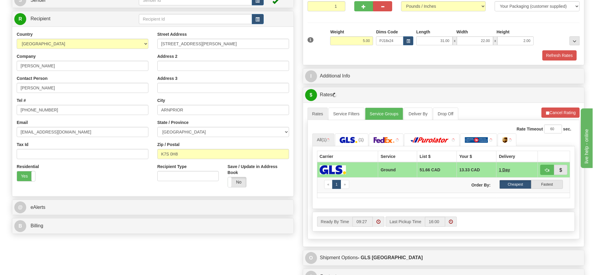
scroll to position [112, 0]
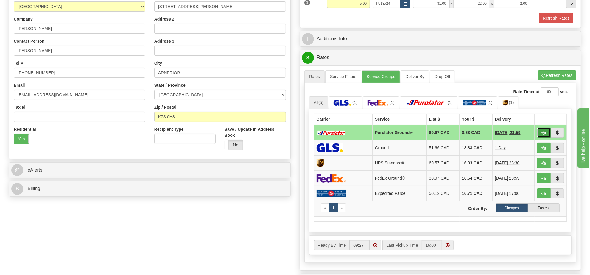
click at [541, 133] on button "button" at bounding box center [544, 132] width 14 height 10
type input "260"
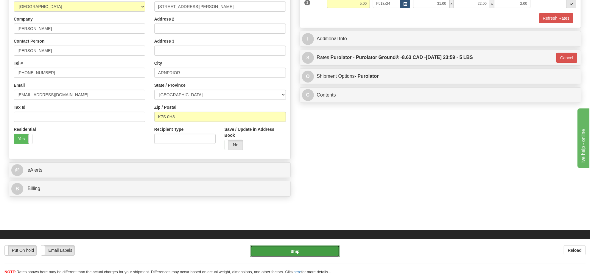
click at [312, 252] on button "Ship" at bounding box center [294, 251] width 89 height 12
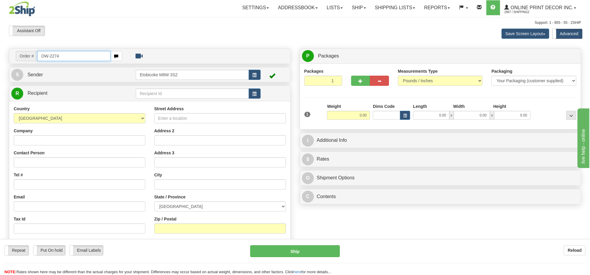
type input "OW-2274"
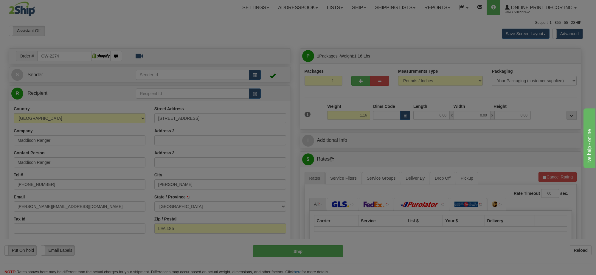
type input "[PERSON_NAME]"
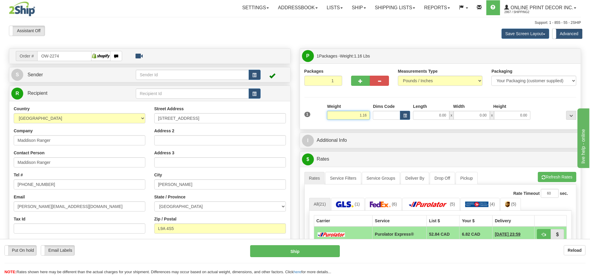
click at [363, 119] on input "1.16" at bounding box center [348, 115] width 43 height 9
type input "11.00"
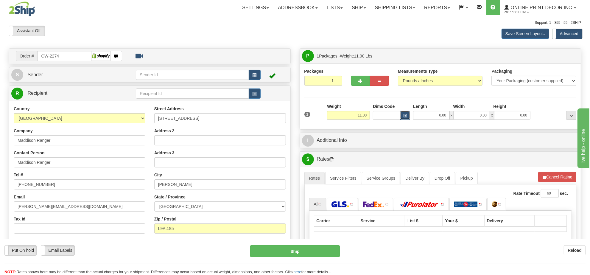
click at [405, 118] on button "button" at bounding box center [405, 115] width 10 height 9
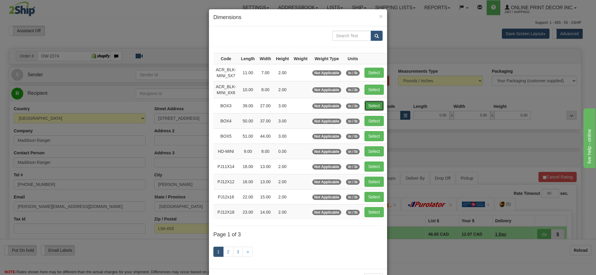
click at [374, 107] on button "Select" at bounding box center [373, 106] width 19 height 10
type input "BOX3"
type input "39.00"
type input "27.00"
type input "3.00"
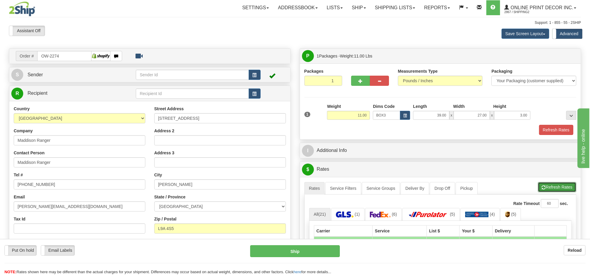
click at [545, 186] on button "Refresh Rates" at bounding box center [557, 187] width 38 height 10
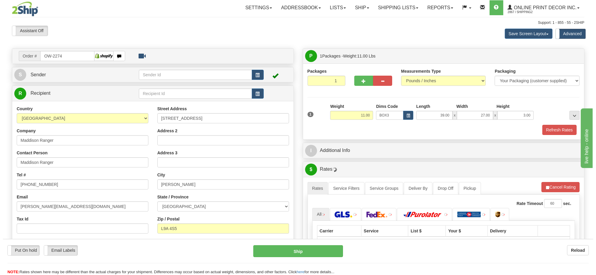
scroll to position [74, 0]
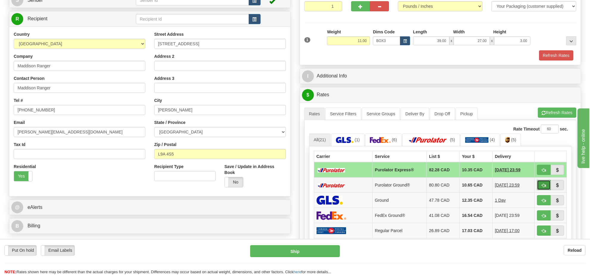
click at [543, 187] on span "button" at bounding box center [544, 186] width 4 height 4
type input "260"
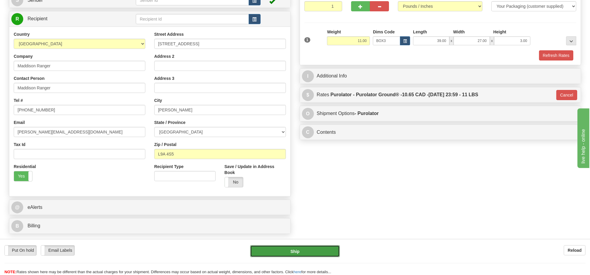
click at [309, 252] on button "Ship" at bounding box center [294, 251] width 89 height 12
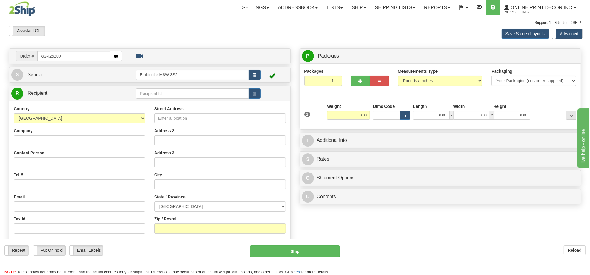
type input "ca-425200"
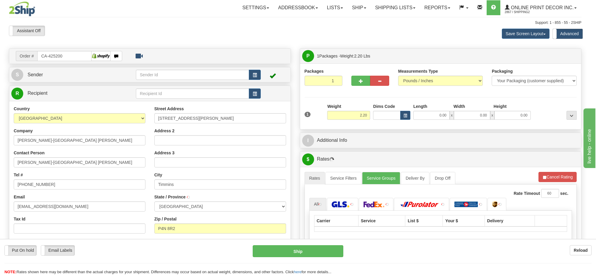
type input "TIMMINS"
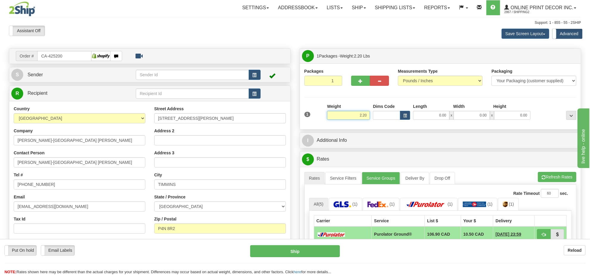
click at [364, 115] on input "2.20" at bounding box center [348, 115] width 43 height 9
type input "7.00"
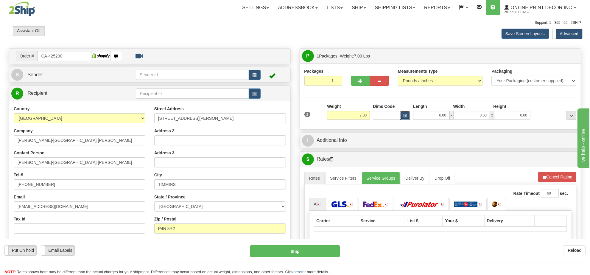
click at [403, 116] on span "button" at bounding box center [405, 115] width 4 height 3
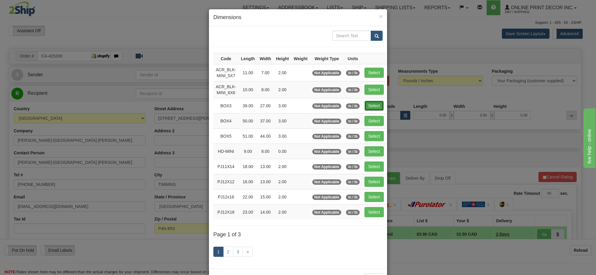
click at [371, 109] on button "Select" at bounding box center [373, 106] width 19 height 10
type input "BOX3"
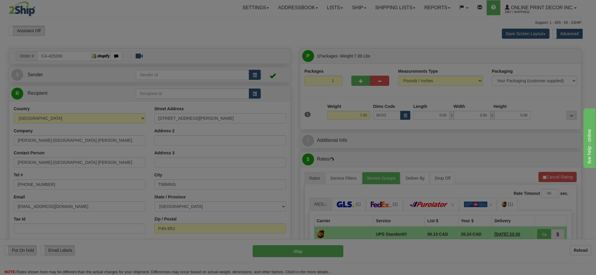
type input "39.00"
type input "27.00"
type input "3.00"
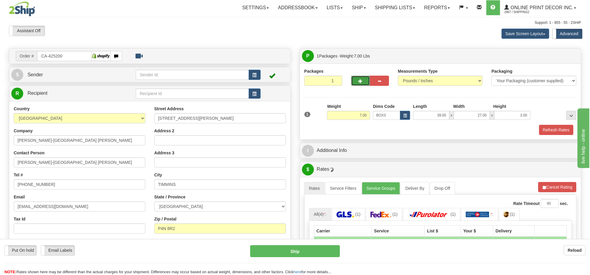
click at [361, 79] on button "button" at bounding box center [360, 81] width 19 height 10
radio input "true"
type input "2"
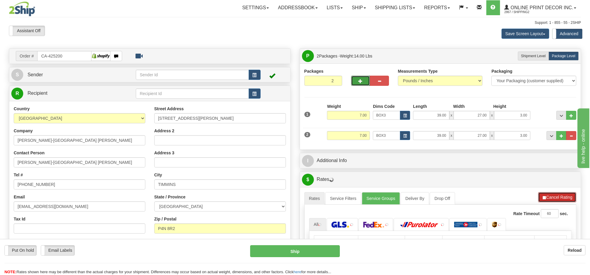
click at [555, 195] on button "Cancel Rating" at bounding box center [557, 197] width 38 height 10
click at [555, 195] on button "Refresh Rates" at bounding box center [557, 197] width 38 height 10
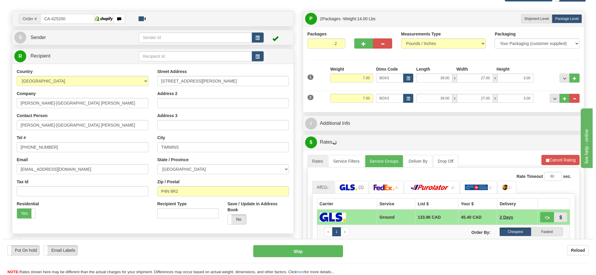
scroll to position [74, 0]
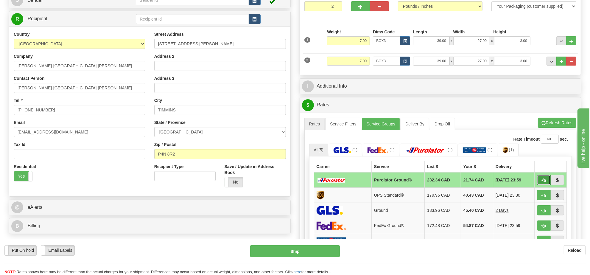
click at [540, 182] on button "button" at bounding box center [544, 180] width 14 height 10
type input "260"
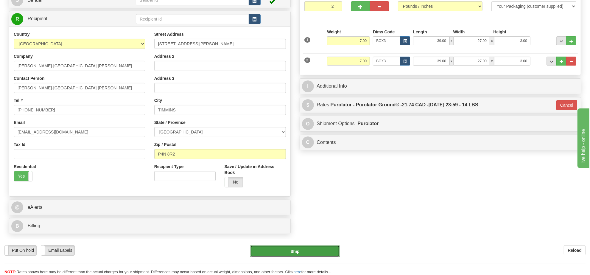
click at [307, 251] on button "Ship" at bounding box center [294, 251] width 89 height 12
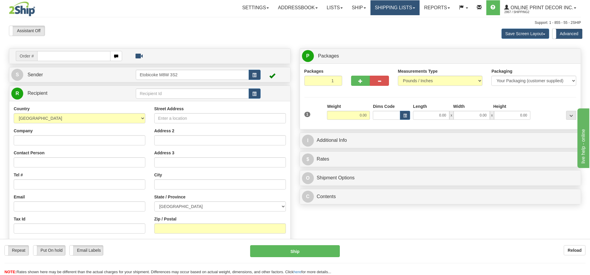
click at [395, 10] on link "Shipping lists" at bounding box center [395, 7] width 49 height 15
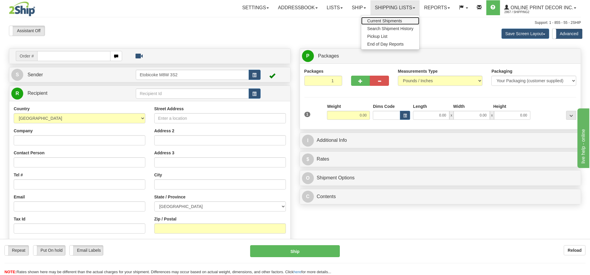
click at [385, 21] on span "Current Shipments" at bounding box center [384, 20] width 35 height 5
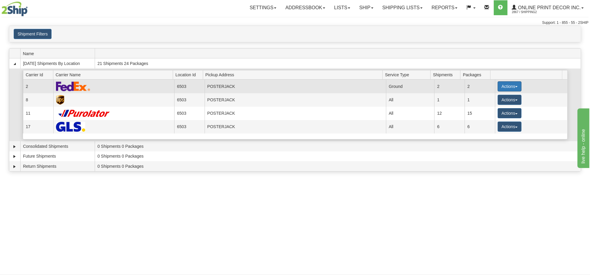
click at [515, 88] on button "Actions" at bounding box center [510, 86] width 24 height 10
click at [492, 99] on span "Details" at bounding box center [488, 97] width 16 height 4
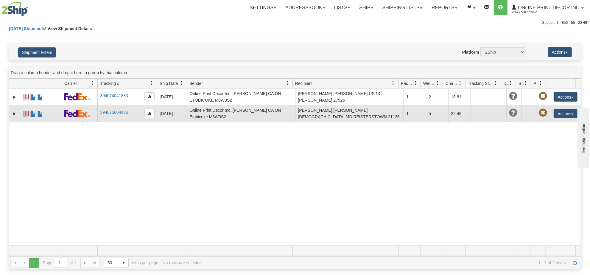
click at [200, 116] on td "Online Print Decor Inc. [PERSON_NAME] CA ON Etobicoke M8W3S2" at bounding box center [241, 113] width 108 height 17
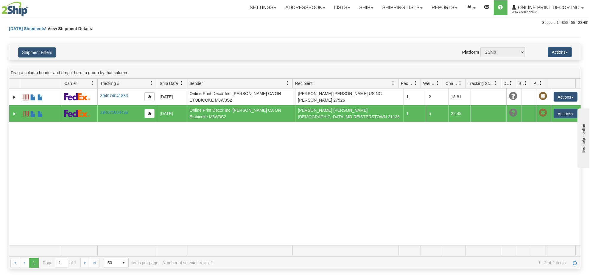
click at [206, 159] on div "31740832 2867 394074041883 10/09/2025 10/09/2025 08:44:13 AM Online Print Decor…" at bounding box center [295, 166] width 572 height 157
click at [271, 144] on div "31740832 2867 394074041883 10/09/2025 10/09/2025 08:44:13 AM Online Print Decor…" at bounding box center [295, 166] width 572 height 157
click at [25, 113] on span at bounding box center [26, 114] width 6 height 6
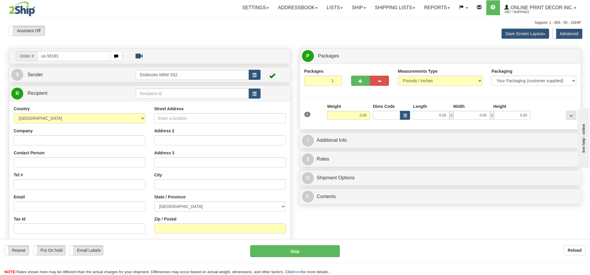
type input "us-56191"
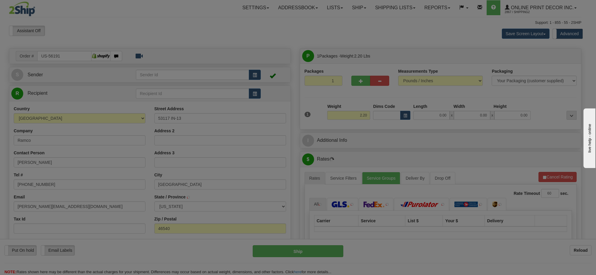
type input "[GEOGRAPHIC_DATA]"
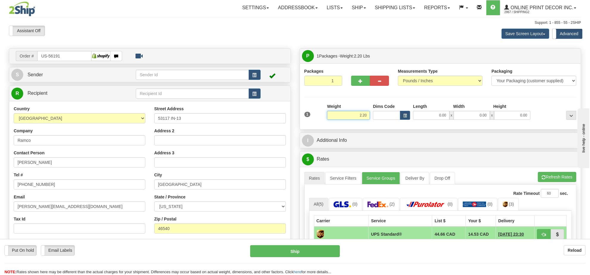
click at [358, 112] on input "2.20" at bounding box center [348, 115] width 43 height 9
type input "11.00"
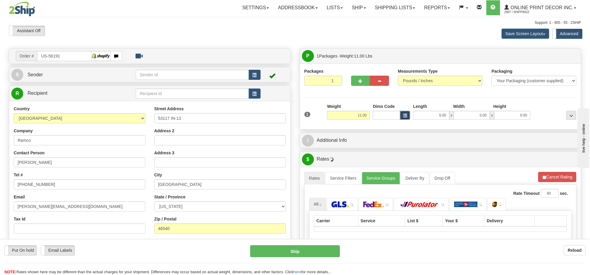
click at [405, 117] on span "button" at bounding box center [405, 115] width 4 height 3
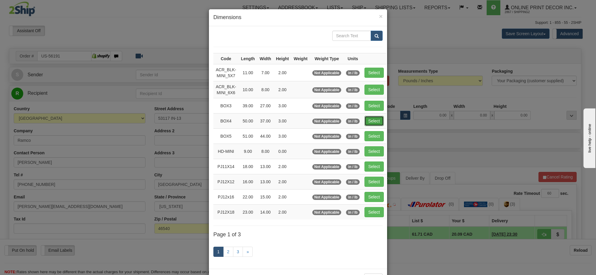
click at [379, 122] on button "Select" at bounding box center [373, 121] width 19 height 10
type input "BOX4"
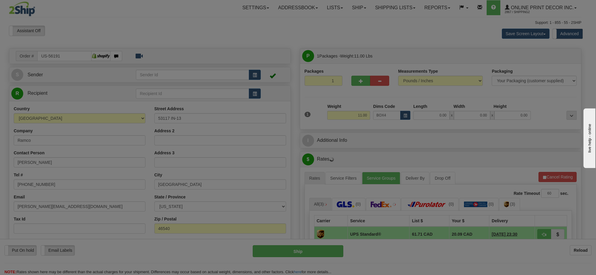
type input "50.00"
type input "37.00"
type input "3.00"
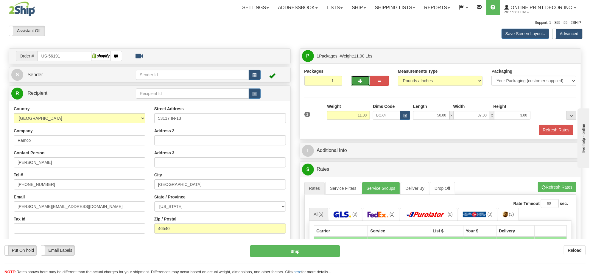
click at [360, 80] on span "button" at bounding box center [361, 81] width 4 height 4
radio input "true"
type input "2"
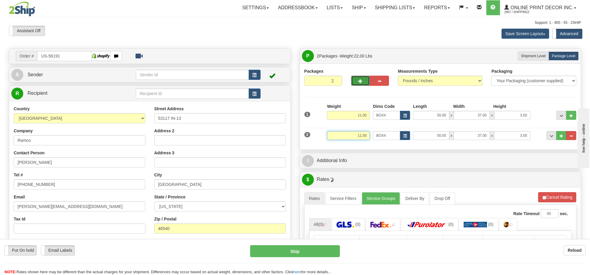
click at [365, 136] on input "11.00" at bounding box center [348, 135] width 43 height 9
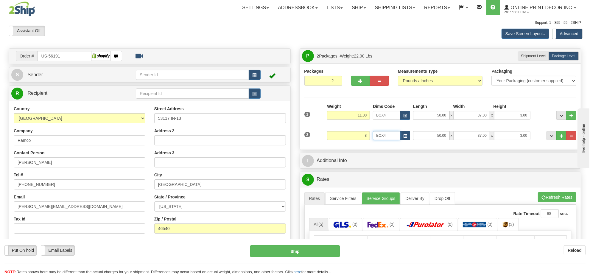
type input "8.00"
click at [404, 138] on div "BOX4" at bounding box center [391, 135] width 37 height 9
click at [405, 136] on span "button" at bounding box center [405, 135] width 4 height 3
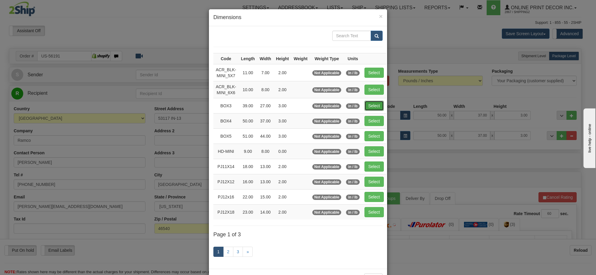
click at [375, 108] on button "Select" at bounding box center [373, 106] width 19 height 10
type input "BOX3"
type input "39.00"
type input "27.00"
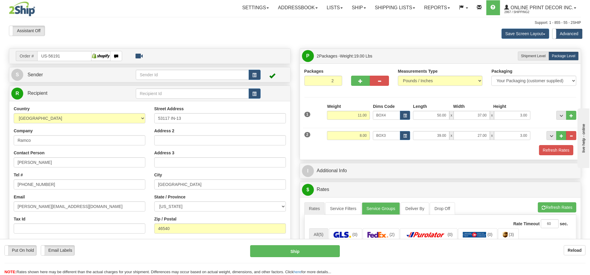
click at [252, 69] on td at bounding box center [198, 75] width 125 height 12
click at [254, 75] on span "button" at bounding box center [255, 75] width 4 height 4
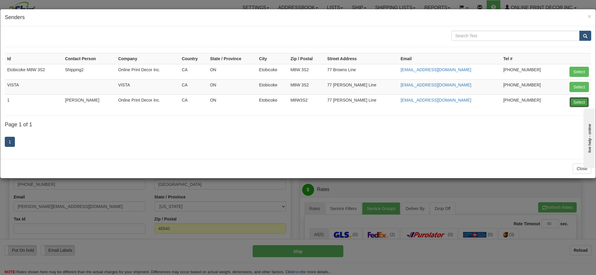
click at [574, 102] on button "Select" at bounding box center [578, 102] width 19 height 10
type input "1"
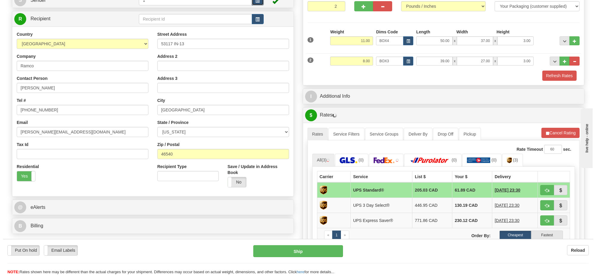
scroll to position [112, 0]
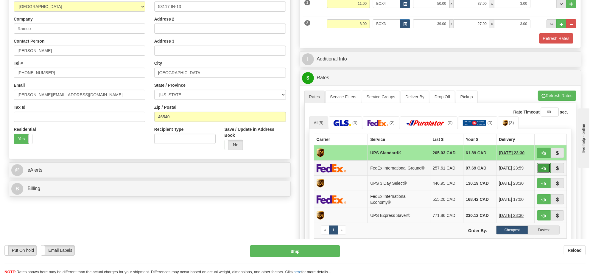
click at [542, 170] on span "button" at bounding box center [544, 169] width 4 height 4
type input "92"
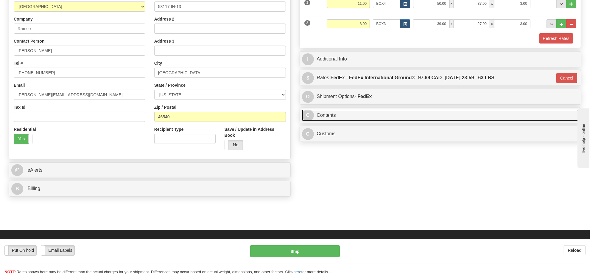
click at [382, 116] on link "C Contents" at bounding box center [440, 115] width 277 height 12
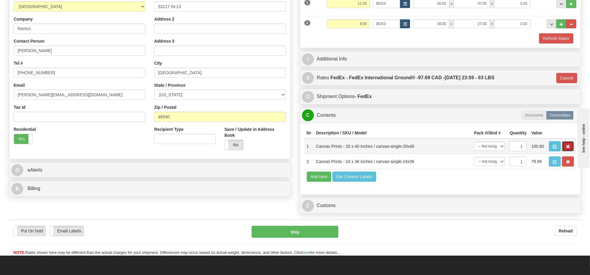
click at [568, 149] on span "button" at bounding box center [568, 147] width 4 height 4
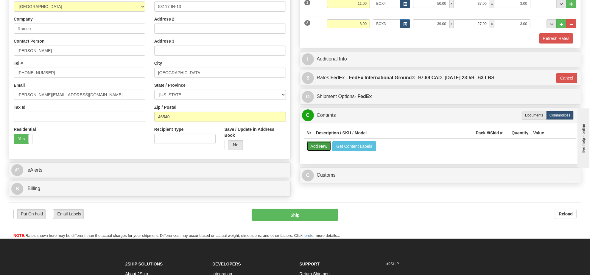
click at [325, 150] on button "Add New" at bounding box center [319, 146] width 25 height 10
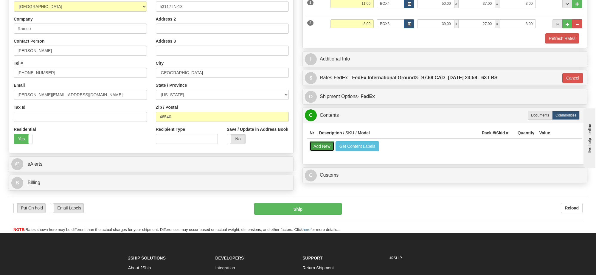
select select
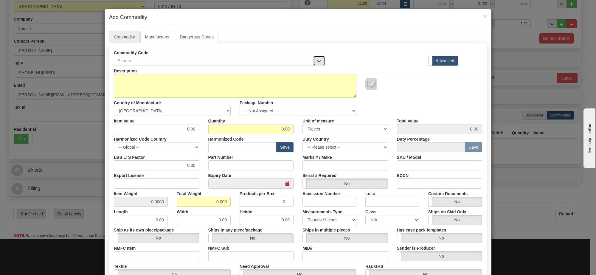
click at [317, 61] on span "button" at bounding box center [319, 61] width 4 height 4
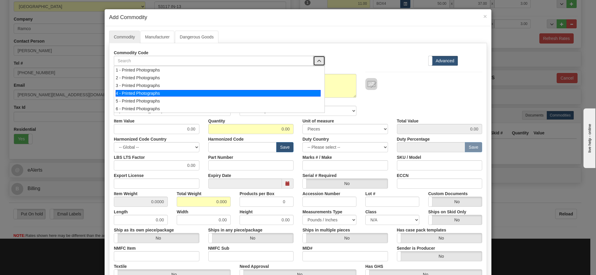
click at [282, 92] on div "4 - Printed Photographs" at bounding box center [218, 93] width 205 height 7
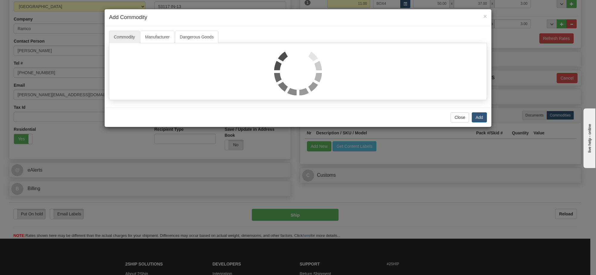
select select "1"
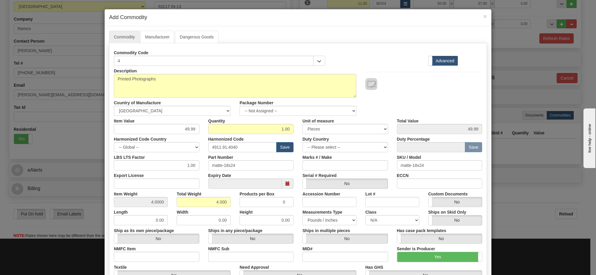
scroll to position [37, 0]
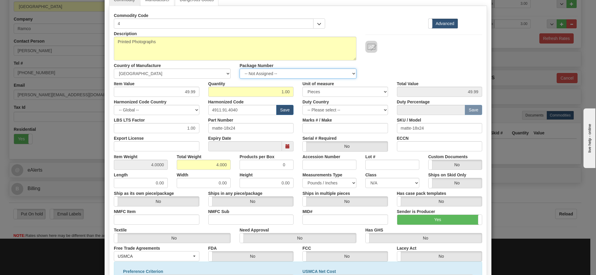
click at [324, 76] on select "-- Not Assigned -- Item 1 Item 2" at bounding box center [298, 74] width 117 height 10
select select "0"
click at [240, 69] on select "-- Not Assigned -- Item 1 Item 2" at bounding box center [298, 74] width 117 height 10
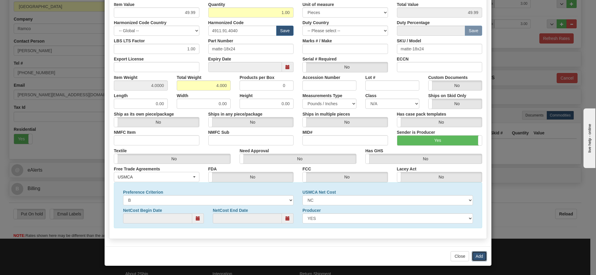
click at [476, 255] on button "Add" at bounding box center [479, 256] width 15 height 10
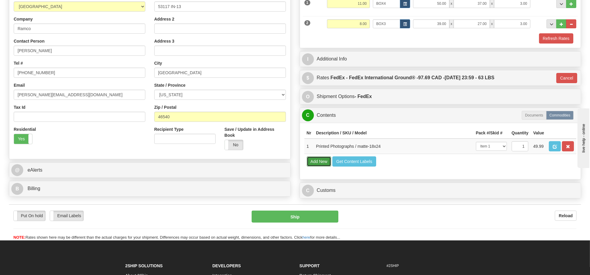
click at [317, 167] on button "Add New" at bounding box center [319, 161] width 25 height 10
select select
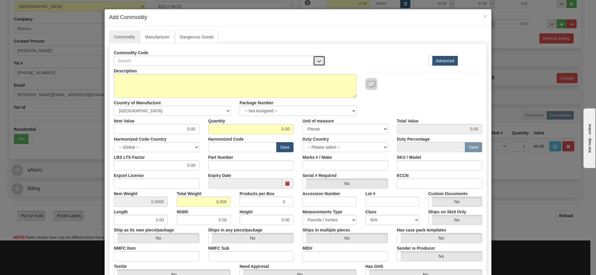
click at [317, 59] on span "button" at bounding box center [319, 61] width 4 height 4
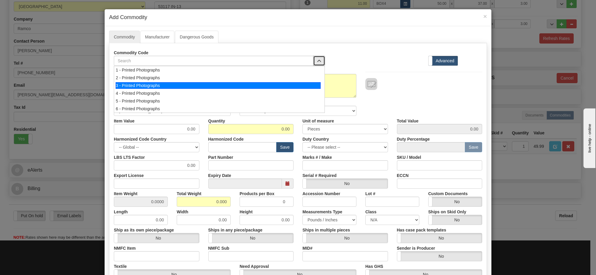
click at [303, 87] on div "3 - Printed Photographs" at bounding box center [218, 85] width 205 height 7
select select "1"
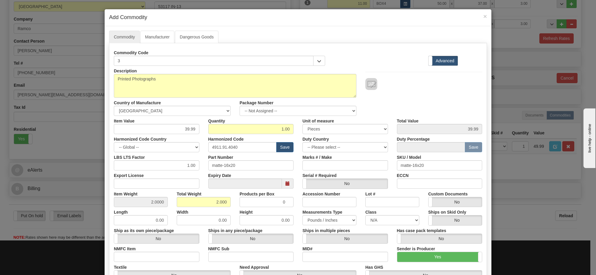
scroll to position [74, 0]
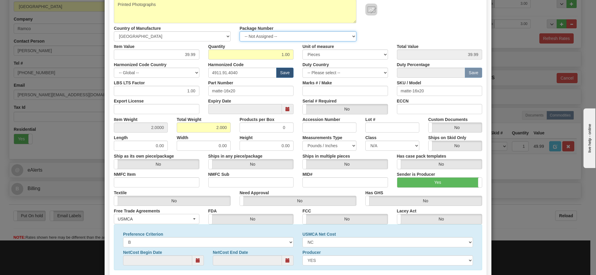
click at [304, 38] on select "-- Not Assigned -- Item 1 Item 2" at bounding box center [298, 36] width 117 height 10
select select "0"
click at [240, 32] on select "-- Not Assigned -- Item 1 Item 2" at bounding box center [298, 36] width 117 height 10
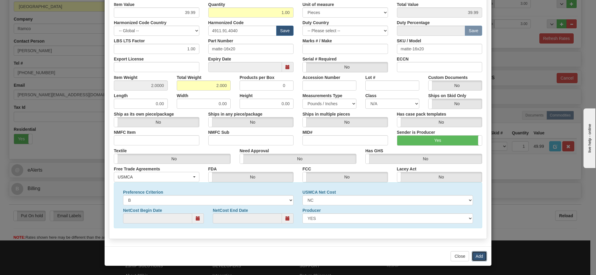
click at [477, 256] on button "Add" at bounding box center [479, 256] width 15 height 10
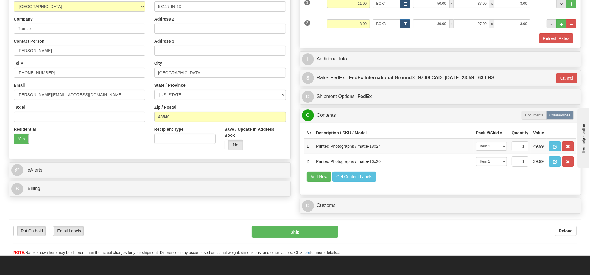
scroll to position [186, 0]
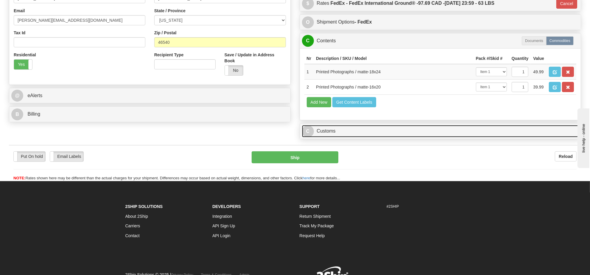
click at [363, 137] on link "C Customs" at bounding box center [440, 131] width 277 height 12
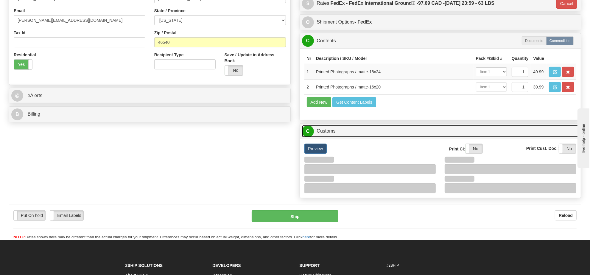
scroll to position [261, 0]
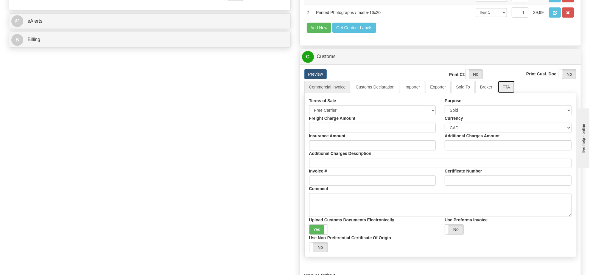
click at [500, 93] on link "FTA" at bounding box center [506, 87] width 17 height 13
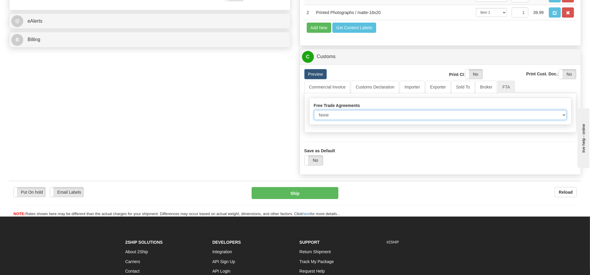
click at [331, 120] on select "None Other USMCA CETA CUKTCA" at bounding box center [440, 115] width 253 height 10
select select "1"
click at [314, 120] on select "None Other USMCA CETA CUKTCA" at bounding box center [440, 115] width 253 height 10
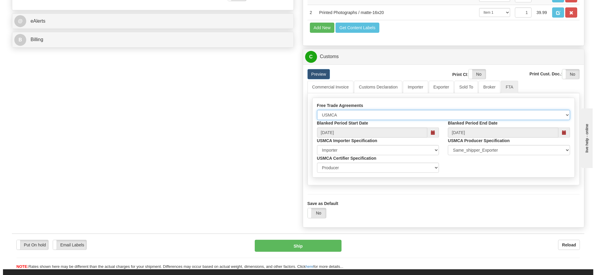
scroll to position [335, 0]
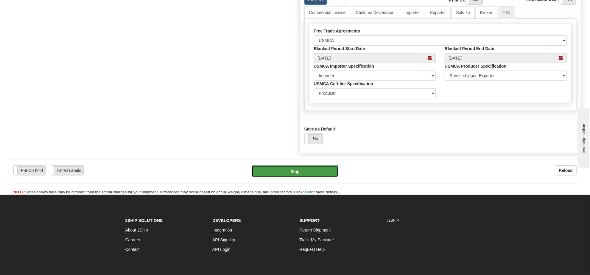
click at [318, 177] on button "Ship" at bounding box center [295, 171] width 86 height 12
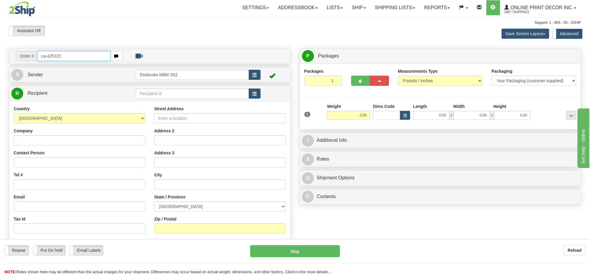
type input "ca-425122"
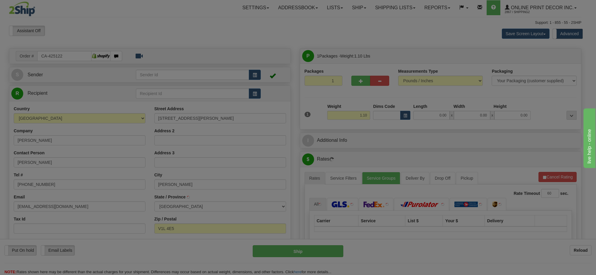
type input "NELSON"
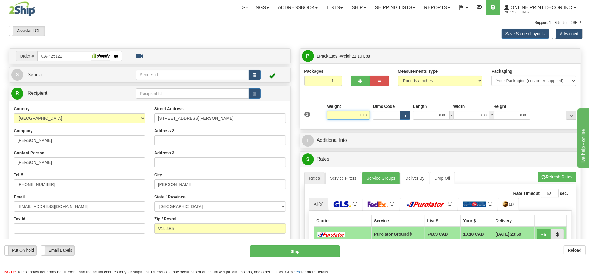
click at [360, 115] on input "1.10" at bounding box center [348, 115] width 43 height 9
type input "15.00"
click at [405, 116] on span "button" at bounding box center [405, 115] width 4 height 3
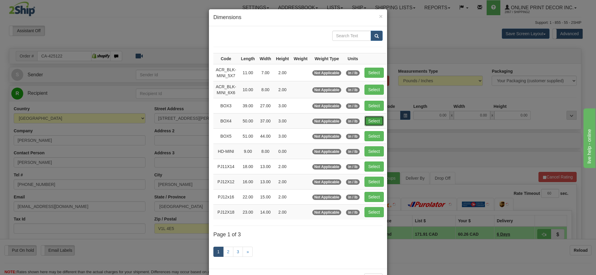
click at [373, 124] on button "Select" at bounding box center [373, 121] width 19 height 10
type input "BOX4"
type input "50.00"
type input "37.00"
type input "3.00"
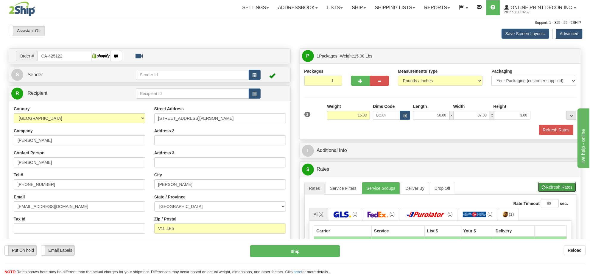
click at [568, 192] on button "Refresh Rates" at bounding box center [557, 187] width 38 height 10
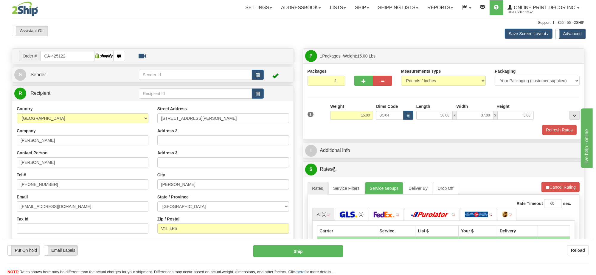
scroll to position [74, 0]
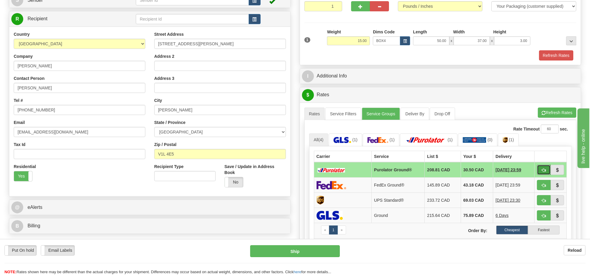
click at [541, 171] on button "button" at bounding box center [544, 170] width 14 height 10
type input "260"
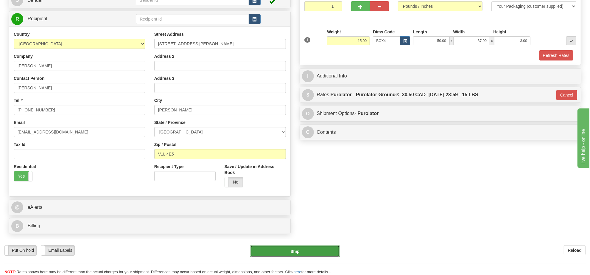
click at [322, 254] on button "Ship" at bounding box center [294, 251] width 89 height 12
